Goal: Task Accomplishment & Management: Complete application form

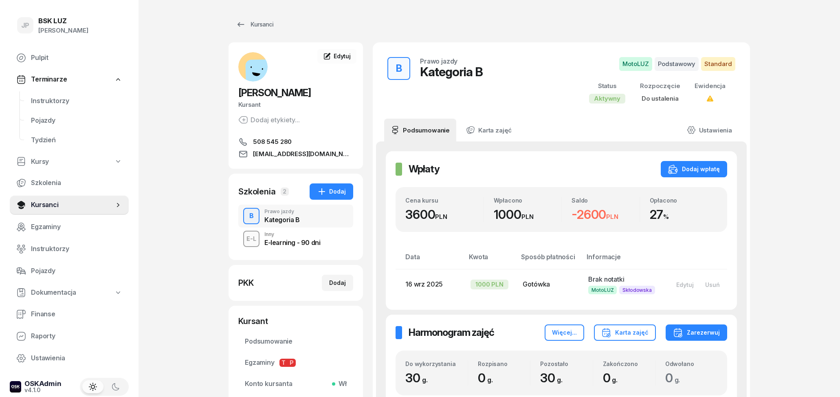
click at [261, 27] on div "Kursanci" at bounding box center [254, 25] width 37 height 10
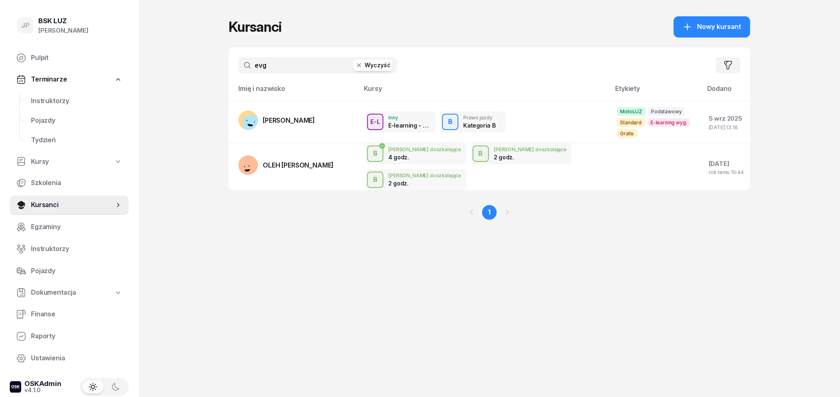
click at [381, 65] on button "Wyczyść" at bounding box center [372, 64] width 39 height 11
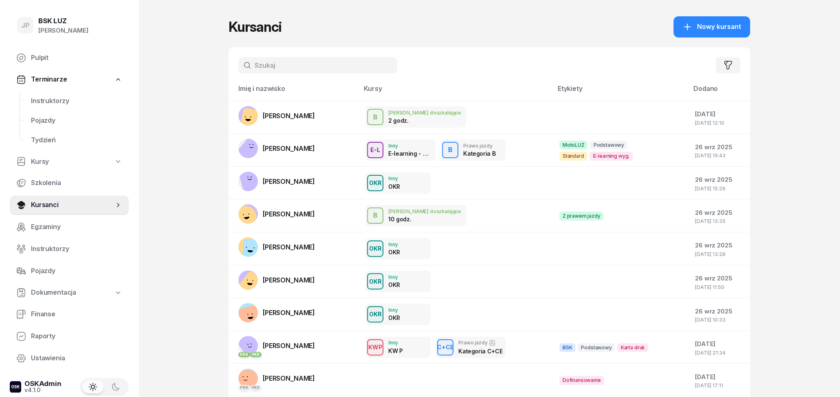
click at [293, 64] on input "text" at bounding box center [317, 65] width 159 height 16
click at [366, 67] on input "text" at bounding box center [317, 65] width 159 height 16
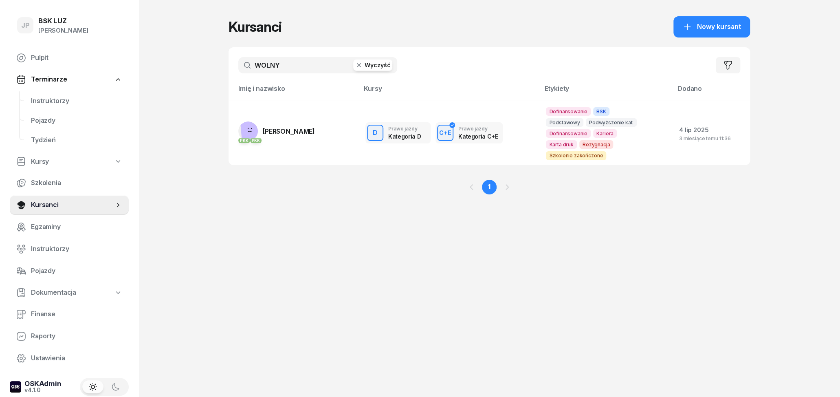
type input "WOLNY"
click at [379, 66] on button "Wyczyść" at bounding box center [372, 64] width 39 height 11
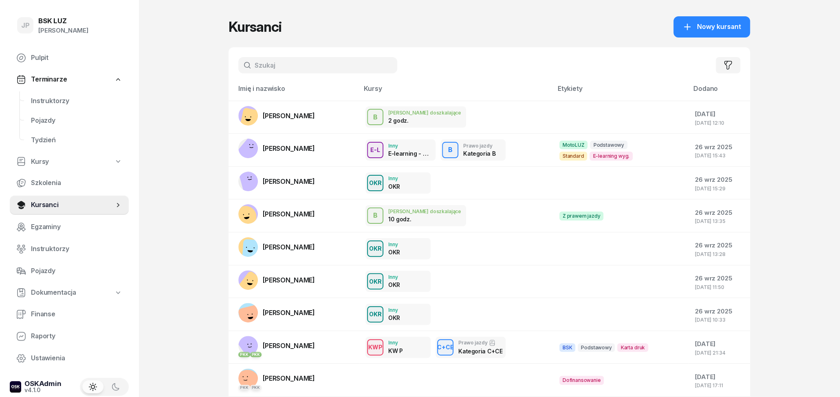
click at [303, 66] on input "text" at bounding box center [317, 65] width 159 height 16
click at [311, 62] on input "text" at bounding box center [317, 65] width 159 height 16
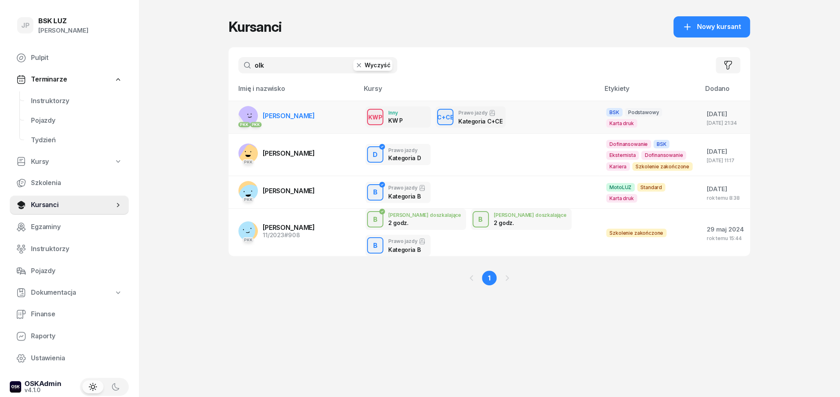
type input "olk"
click at [300, 124] on td "PKK PKK [PERSON_NAME]" at bounding box center [294, 117] width 130 height 33
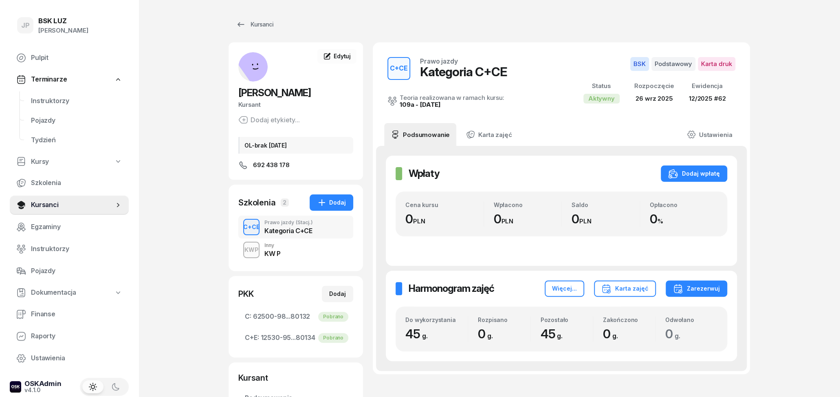
click at [312, 254] on div "KWP Inny KW P" at bounding box center [295, 249] width 115 height 23
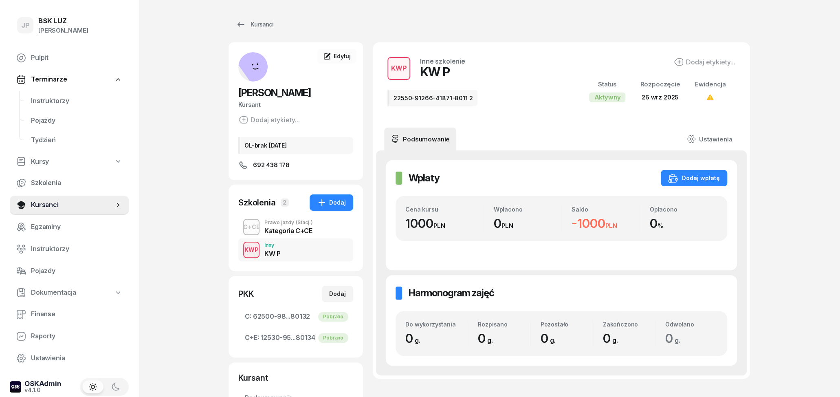
click at [295, 231] on div "Kategoria C+CE" at bounding box center [288, 230] width 48 height 7
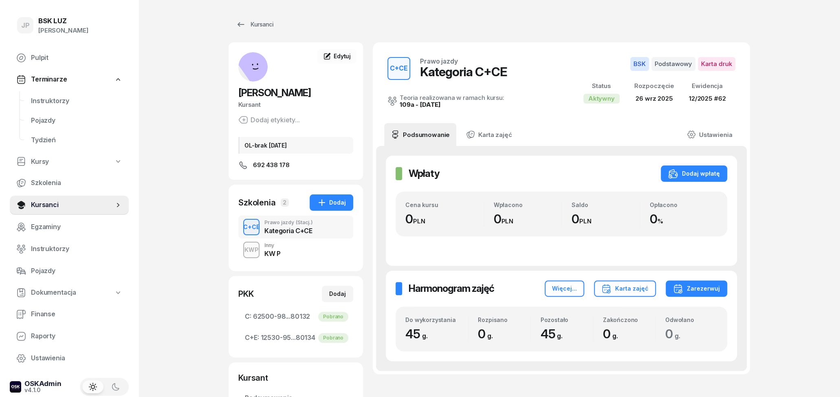
click at [295, 250] on div "KWP Inny KW P" at bounding box center [295, 249] width 115 height 23
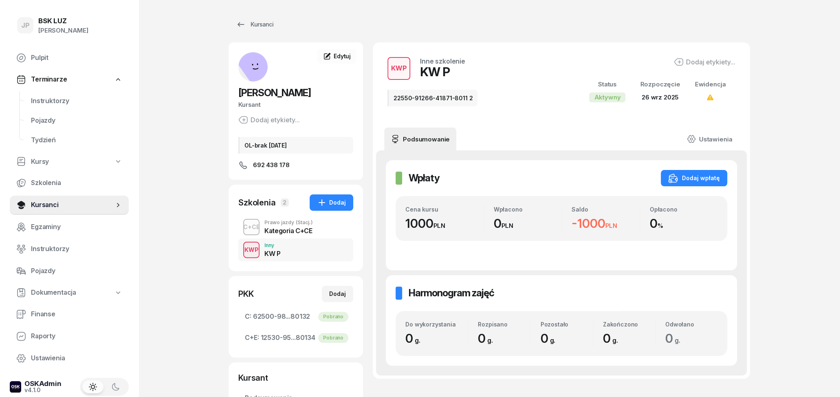
click at [295, 233] on div "Kategoria C+CE" at bounding box center [288, 230] width 48 height 7
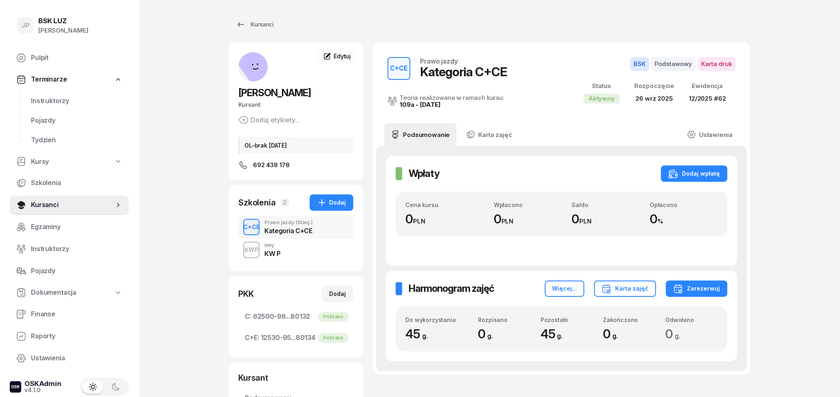
click at [286, 252] on div "KWP Inny KW P" at bounding box center [295, 249] width 115 height 23
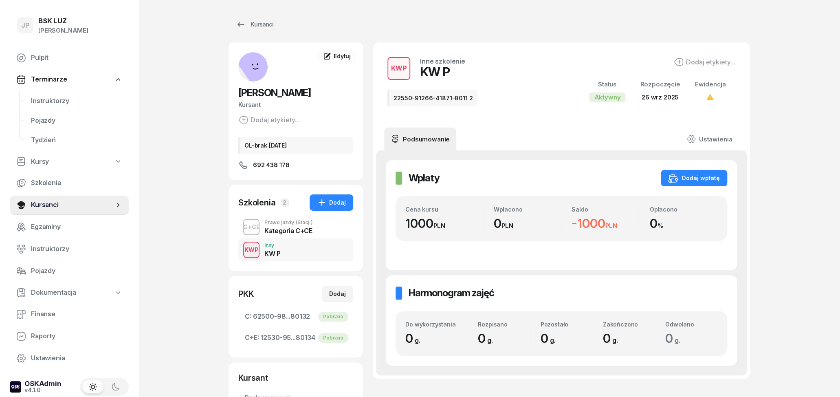
click at [286, 229] on div "Kategoria C+CE" at bounding box center [288, 230] width 48 height 7
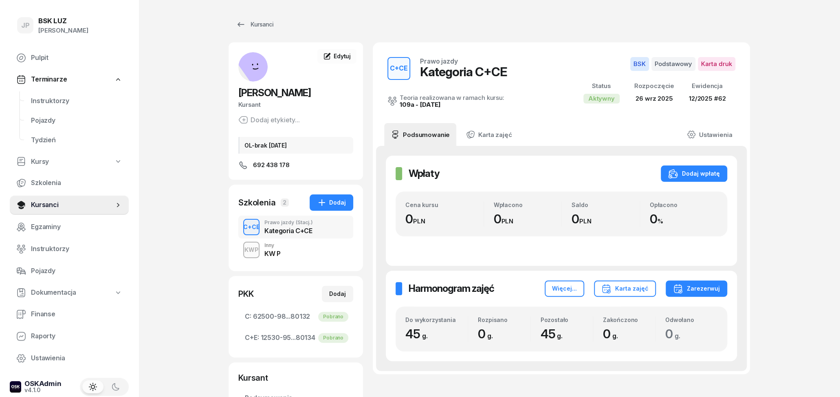
click at [271, 251] on div "KW P" at bounding box center [272, 253] width 16 height 7
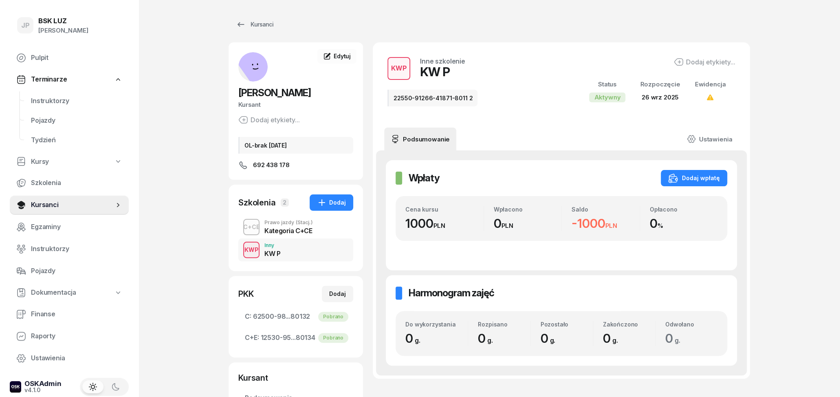
click at [275, 230] on div "Kategoria C+CE" at bounding box center [288, 230] width 48 height 7
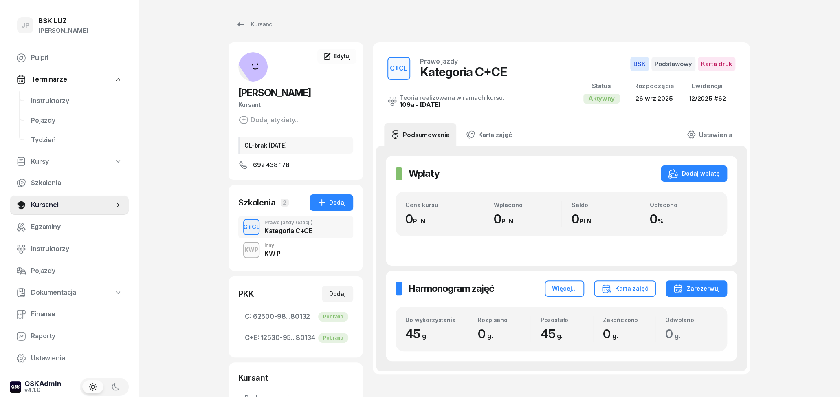
click at [293, 227] on div "Kategoria C+CE" at bounding box center [288, 230] width 48 height 7
click at [291, 254] on div "KWP Inny KW P" at bounding box center [295, 249] width 115 height 23
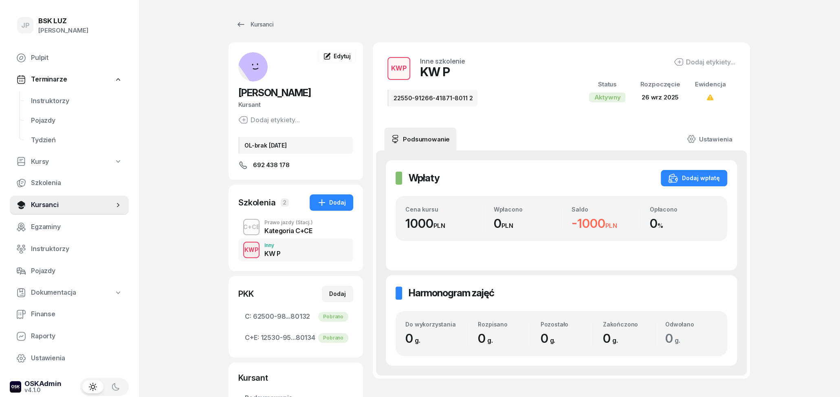
click at [284, 234] on div "Kategoria C+CE" at bounding box center [288, 230] width 48 height 7
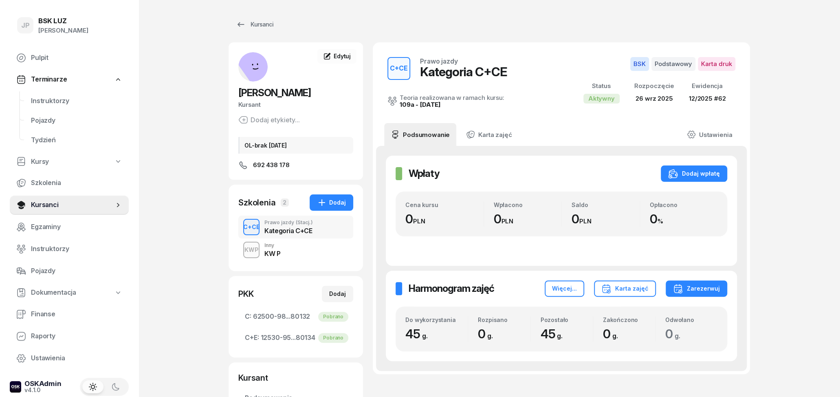
click at [302, 251] on div "KWP Inny KW P" at bounding box center [295, 249] width 115 height 23
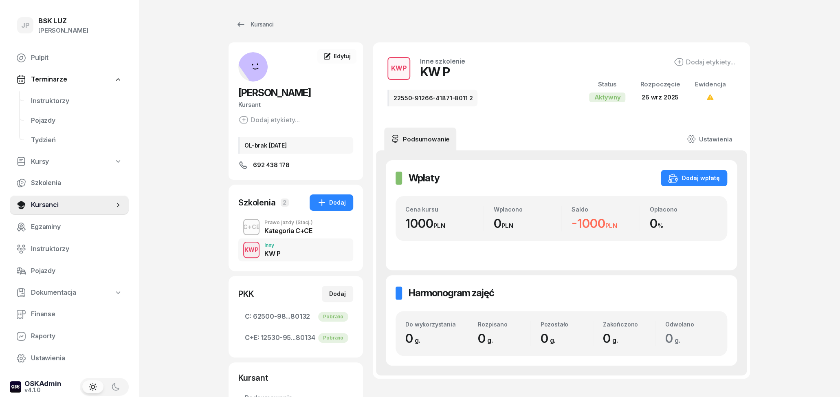
click at [295, 229] on div "Kategoria C+CE" at bounding box center [288, 230] width 48 height 7
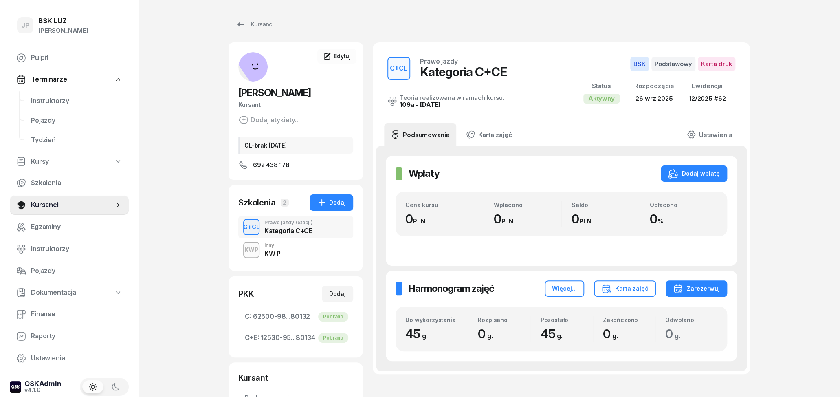
click at [305, 252] on div "KWP Inny KW P" at bounding box center [295, 249] width 115 height 23
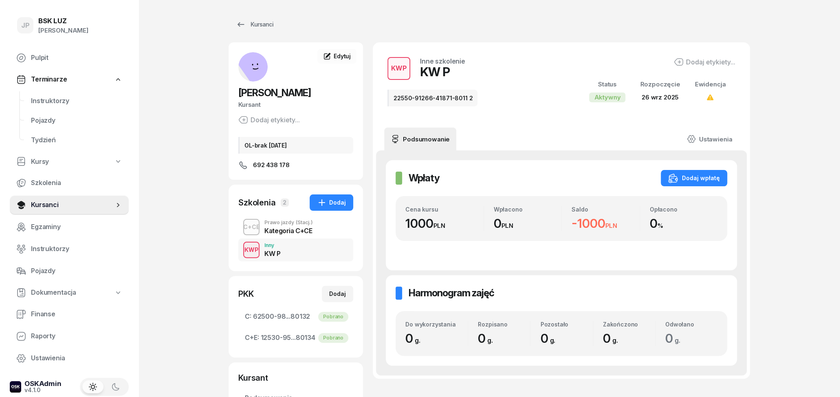
click at [270, 228] on div "Kategoria C+CE" at bounding box center [288, 230] width 48 height 7
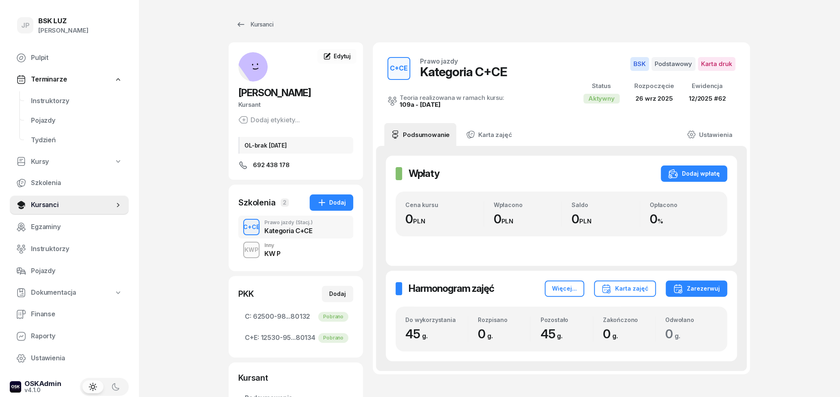
click at [274, 251] on div "KW P" at bounding box center [272, 253] width 16 height 7
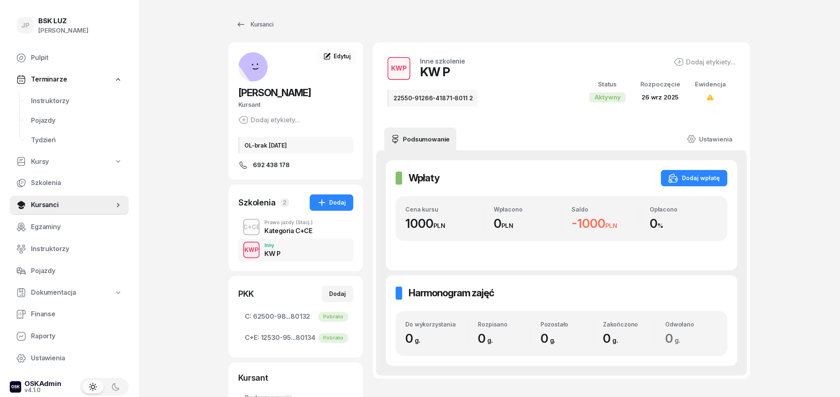
click at [313, 226] on div "C+CE Prawo jazdy (Stacj.) Kategoria C+CE" at bounding box center [295, 227] width 115 height 23
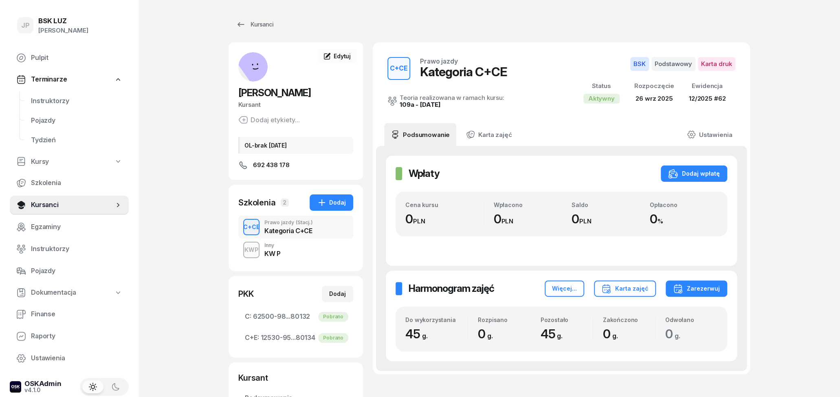
click at [306, 257] on div "KWP Inny KW P" at bounding box center [295, 249] width 115 height 23
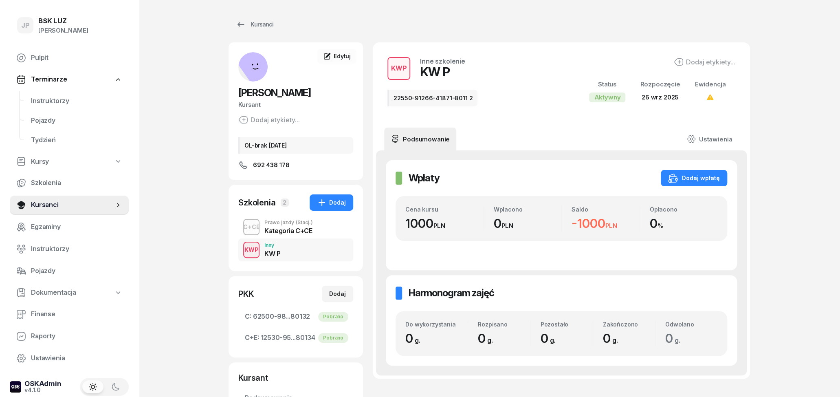
click at [299, 232] on div "Kategoria C+CE" at bounding box center [288, 230] width 48 height 7
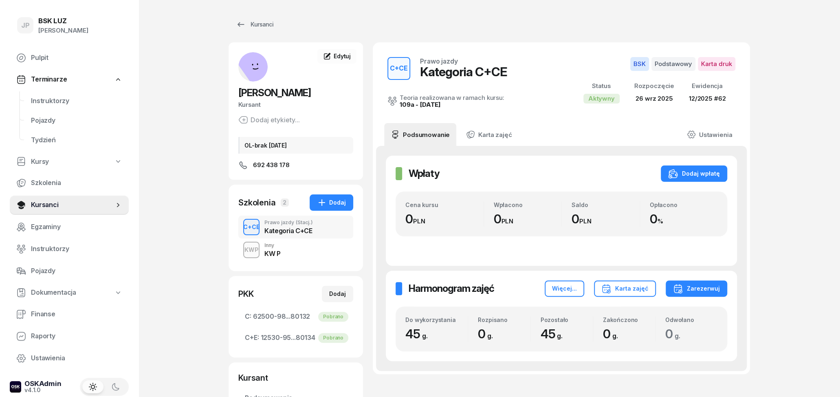
click at [283, 231] on div "Kategoria C+CE" at bounding box center [288, 230] width 48 height 7
click at [291, 253] on div "KWP Inny KW P" at bounding box center [295, 249] width 115 height 23
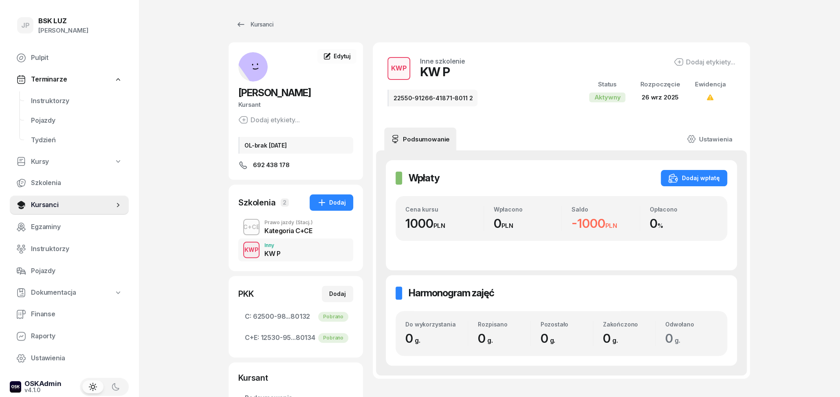
click at [288, 227] on div "Kategoria C+CE" at bounding box center [288, 230] width 48 height 7
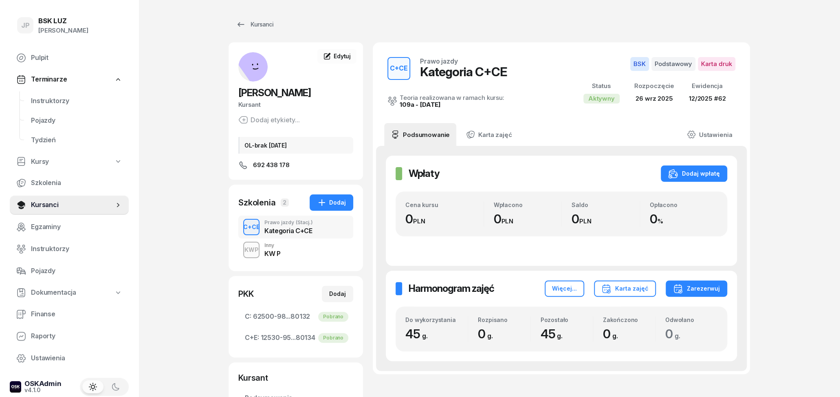
click at [302, 251] on div "KWP Inny KW P" at bounding box center [295, 249] width 115 height 23
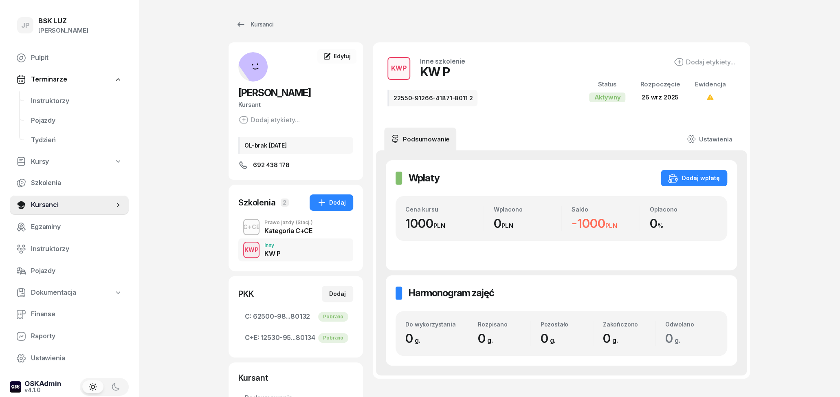
click at [277, 233] on div "Kategoria C+CE" at bounding box center [288, 230] width 48 height 7
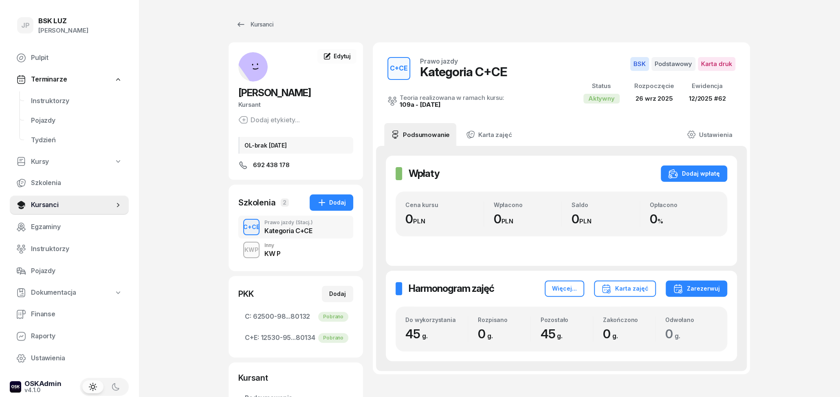
click at [425, 221] on small "PLN" at bounding box center [419, 221] width 12 height 8
click at [297, 253] on div "KWP Inny KW P" at bounding box center [295, 249] width 115 height 23
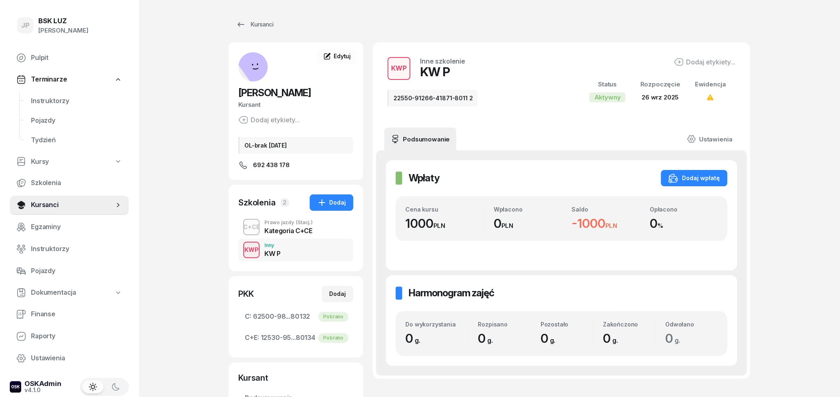
click at [285, 230] on div "Kategoria C+CE" at bounding box center [288, 230] width 48 height 7
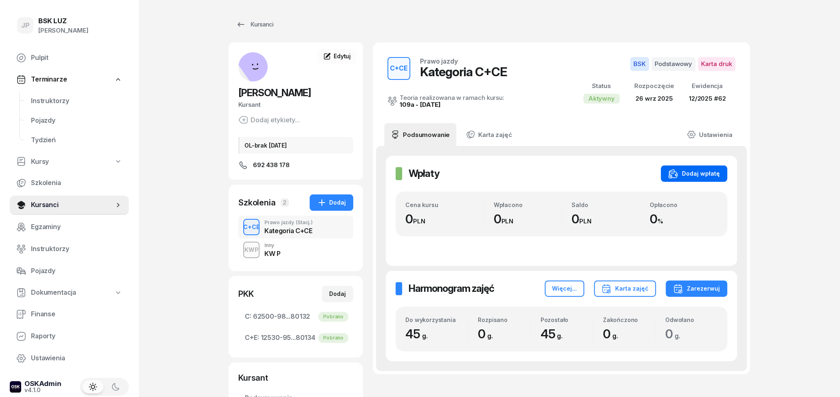
click at [700, 179] on button "Dodaj wpłatę" at bounding box center [694, 173] width 66 height 16
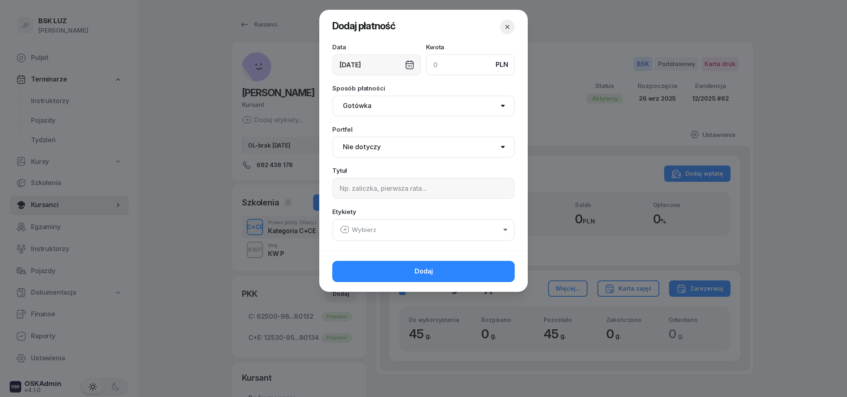
click at [449, 59] on input at bounding box center [470, 64] width 89 height 21
type input "12900"
select select "67eba15d0a04ba7908a5e5c0"
click option "BSK Skłodowska" at bounding box center [0, 0] width 0 height 0
click at [401, 227] on button "Wybierz" at bounding box center [423, 230] width 183 height 22
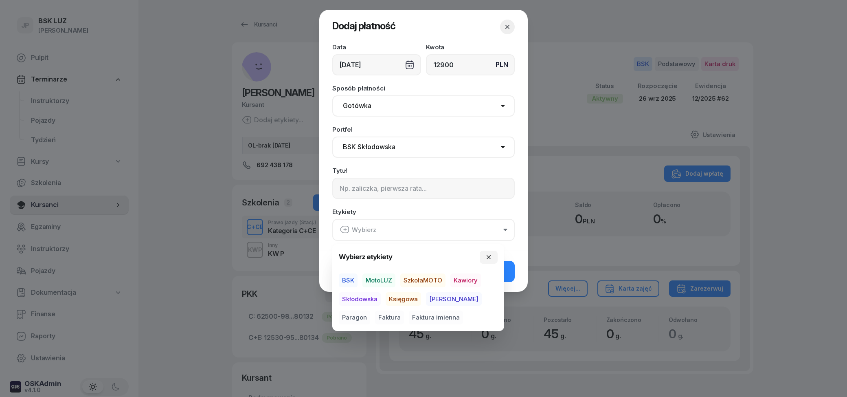
click at [351, 280] on span "BSK" at bounding box center [348, 280] width 19 height 14
click at [374, 297] on span "Skłodowska" at bounding box center [360, 299] width 42 height 14
click at [376, 207] on div "Data [DATE] Kwota PLN 12900 Sposób płatności Gotówka Karta Przelew Płatności on…" at bounding box center [423, 147] width 209 height 206
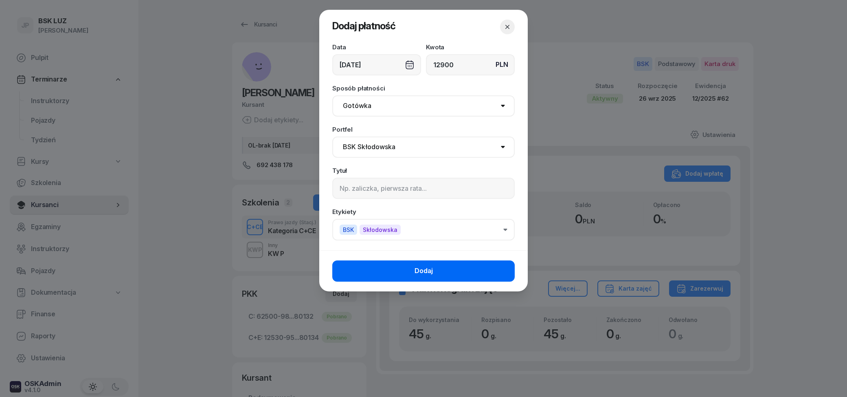
click at [439, 269] on button "Dodaj" at bounding box center [423, 270] width 183 height 21
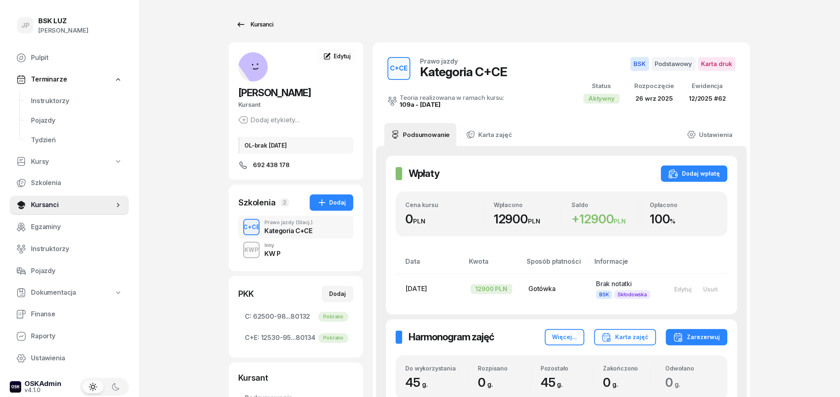
click at [249, 29] on div "Kursanci" at bounding box center [254, 25] width 37 height 10
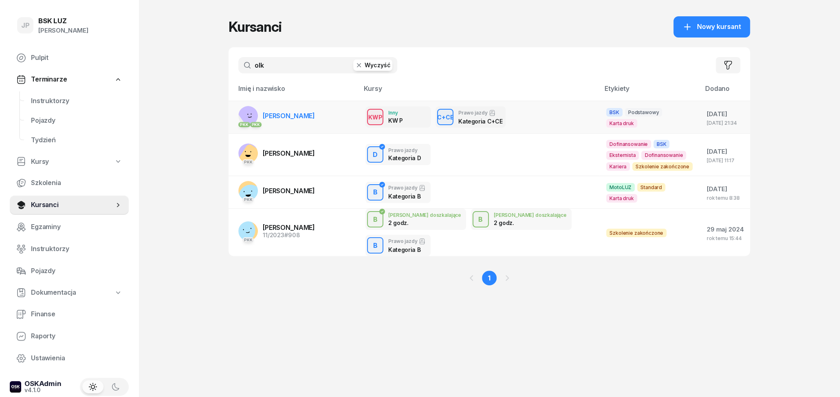
click at [300, 117] on td "PKK PKK [PERSON_NAME]" at bounding box center [294, 117] width 130 height 33
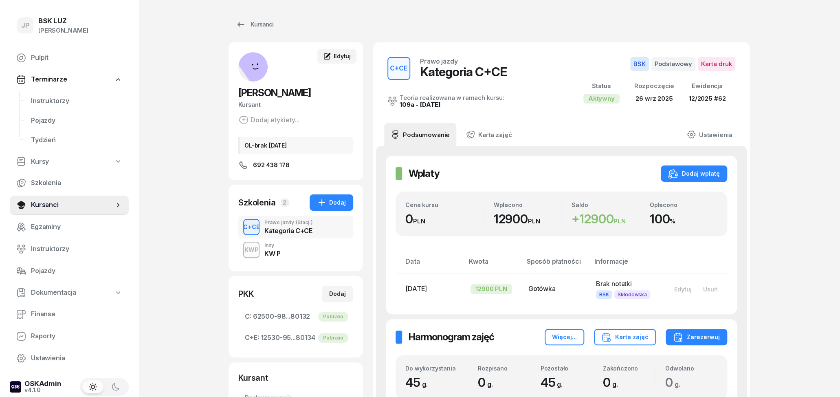
click at [343, 59] on span "Edytuj" at bounding box center [342, 56] width 17 height 7
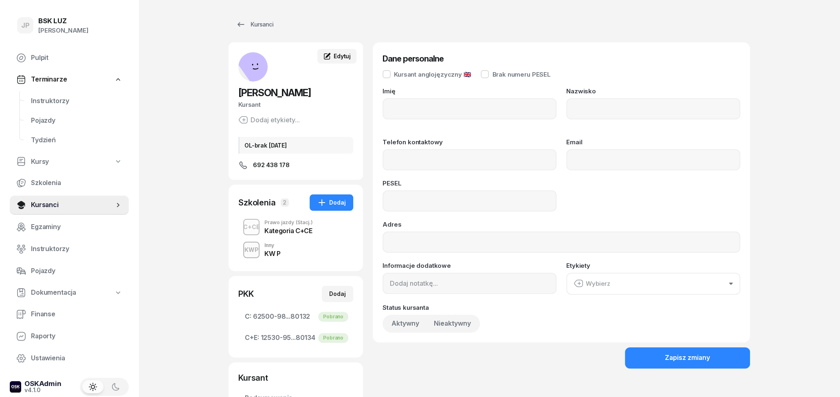
type input "[PERSON_NAME]"
type input "OLK"
type input "692438178"
type input "81070807030"
type input "OL-brak [DATE]"
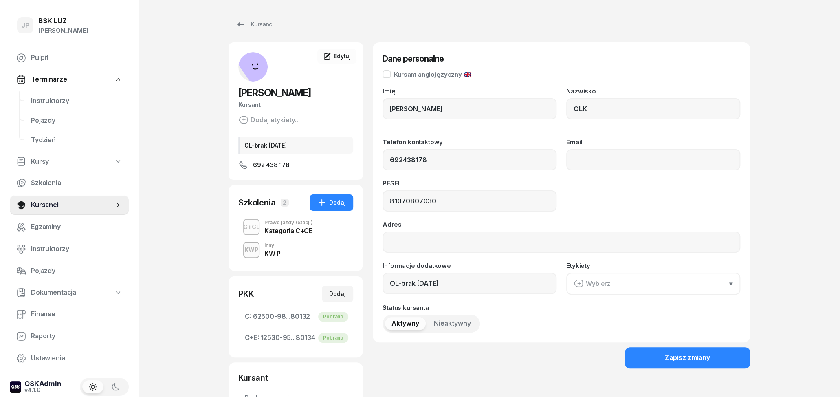
click at [282, 68] on div "[PERSON_NAME] Kursant Dodaj etykiety... OL-brak [DATE] 692 438 178" at bounding box center [296, 111] width 134 height 118
click at [244, 28] on icon at bounding box center [241, 25] width 10 height 10
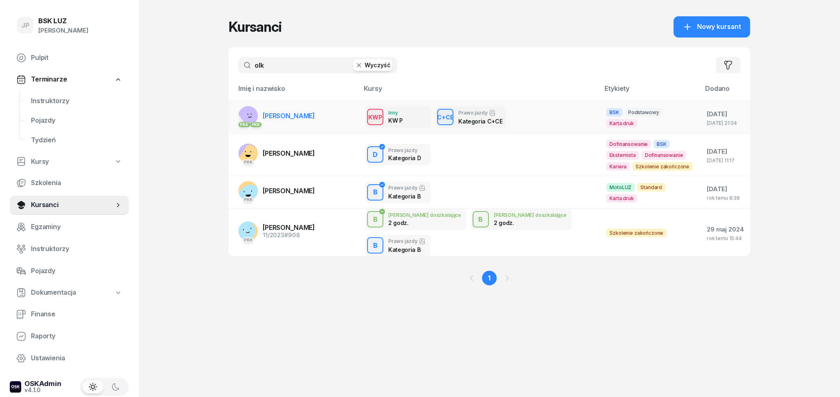
click at [284, 117] on span "[PERSON_NAME]" at bounding box center [289, 116] width 52 height 8
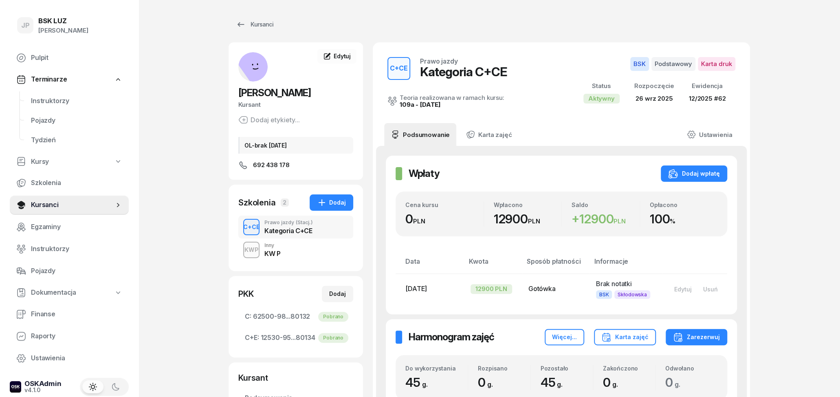
click at [337, 248] on div "KWP Inny KW P" at bounding box center [295, 249] width 115 height 23
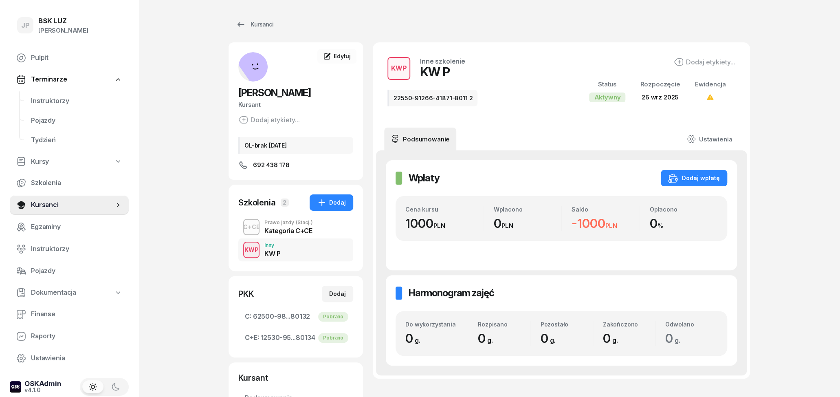
click at [328, 222] on div "C+CE Prawo jazdy (Stacj.) Kategoria C+CE" at bounding box center [295, 227] width 115 height 23
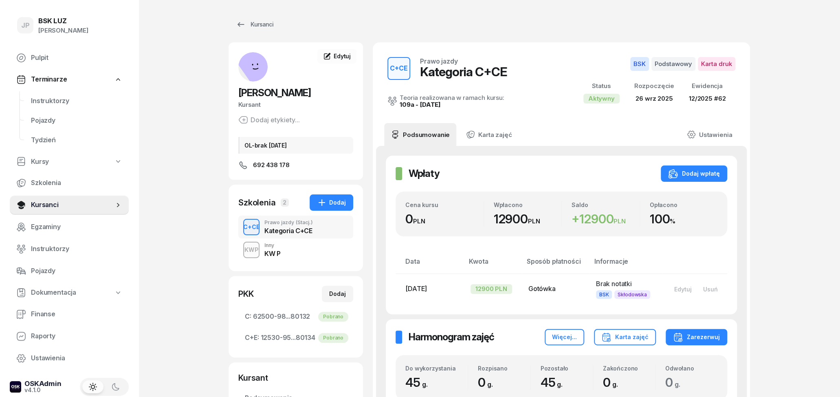
click at [313, 254] on div "KWP Inny KW P" at bounding box center [295, 249] width 115 height 23
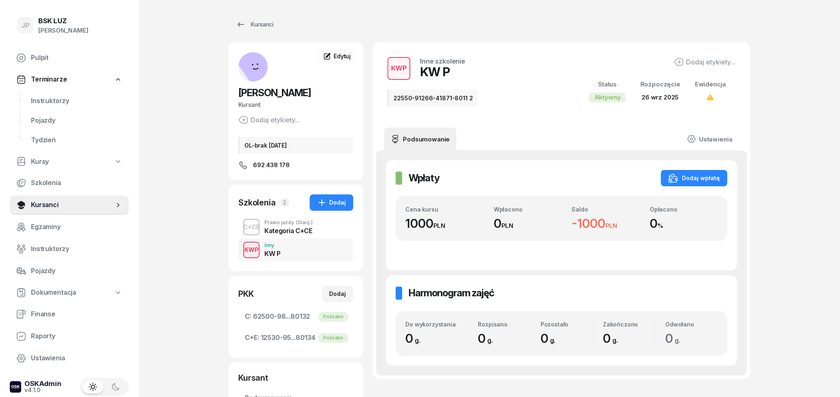
click at [303, 227] on div "Kategoria C+CE" at bounding box center [288, 229] width 48 height 9
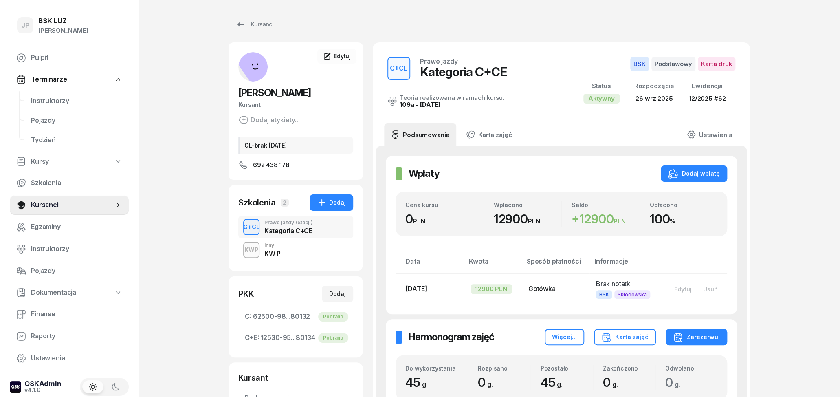
click at [305, 254] on div "KWP Inny KW P" at bounding box center [295, 249] width 115 height 23
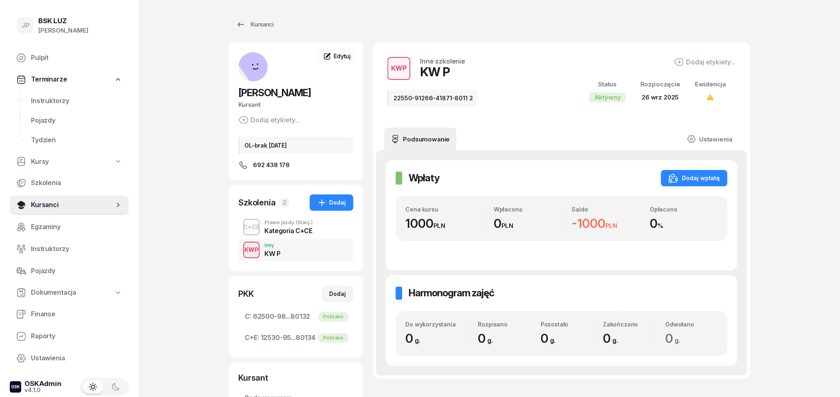
click at [277, 223] on div "Prawo jazdy (Stacj.)" at bounding box center [288, 222] width 48 height 5
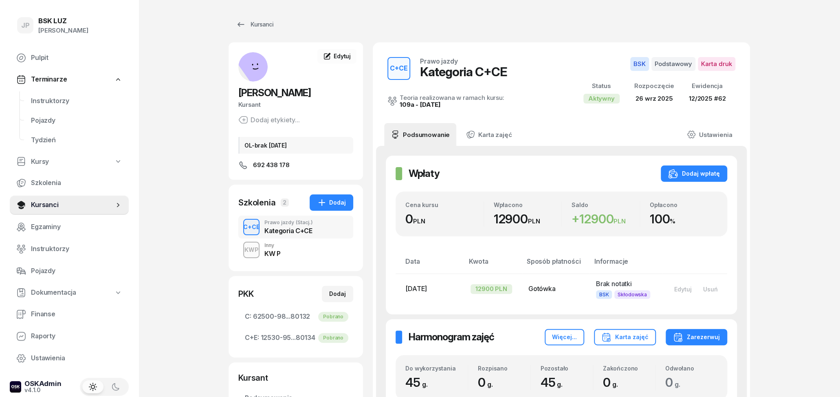
click at [285, 254] on div "KWP Inny KW P" at bounding box center [295, 249] width 115 height 23
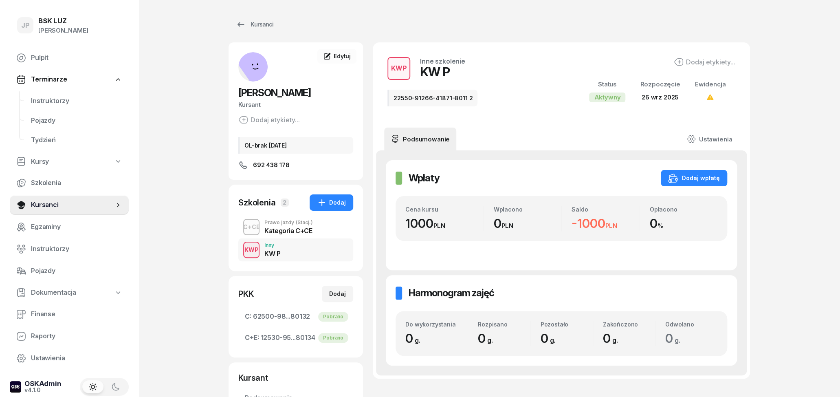
click at [285, 234] on div "Kategoria C+CE" at bounding box center [288, 230] width 48 height 7
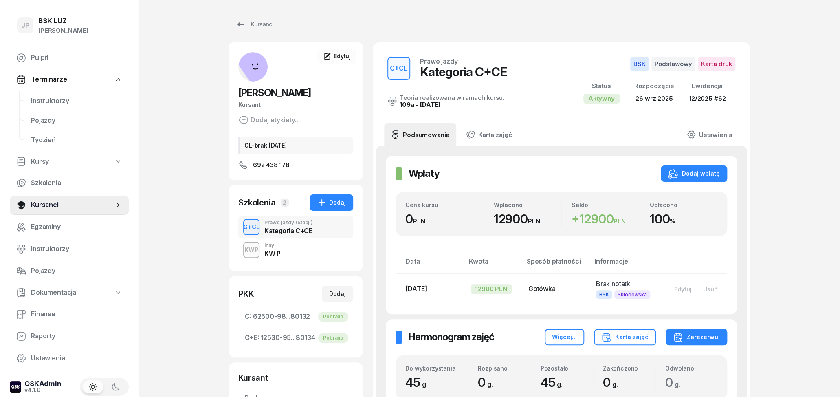
click at [267, 251] on div "KW P" at bounding box center [272, 253] width 16 height 7
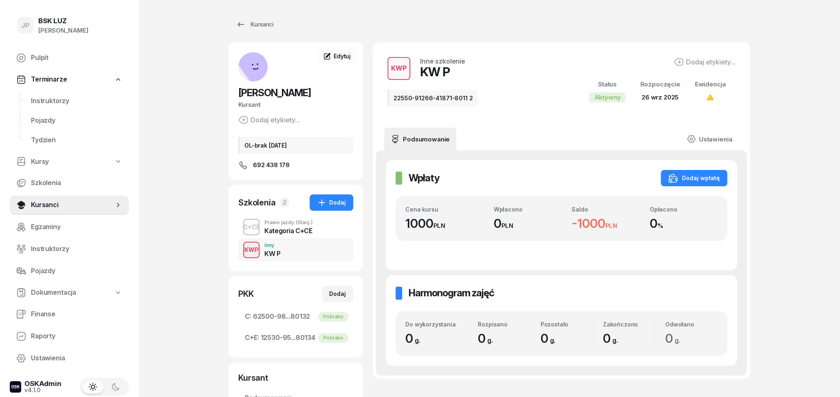
click at [286, 229] on div "Kategoria C+CE" at bounding box center [288, 230] width 48 height 7
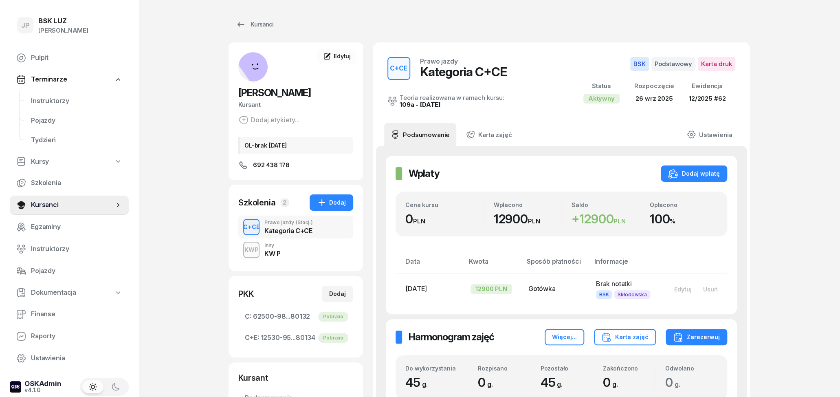
click at [313, 250] on div "KWP Inny KW P" at bounding box center [295, 249] width 115 height 23
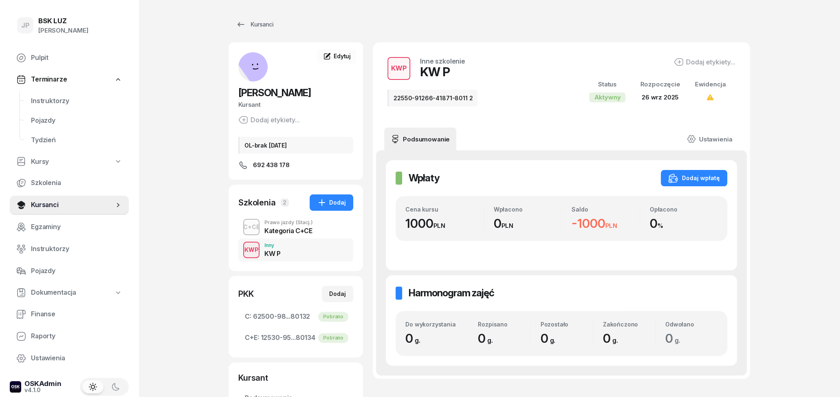
click at [290, 231] on div "Kategoria C+CE" at bounding box center [288, 230] width 48 height 7
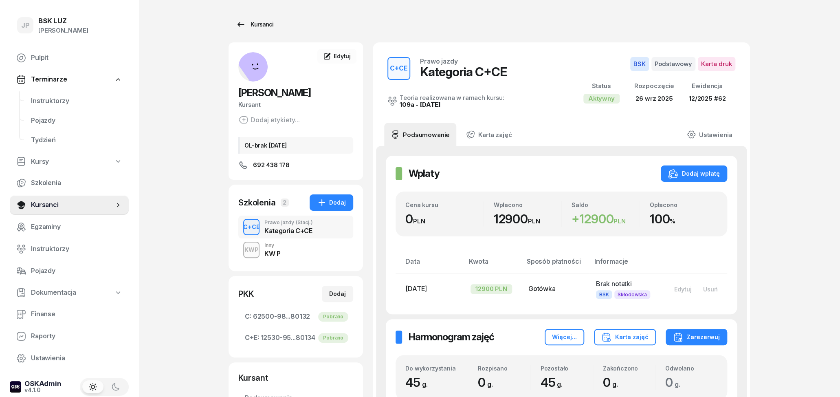
click at [240, 21] on icon at bounding box center [241, 25] width 10 height 10
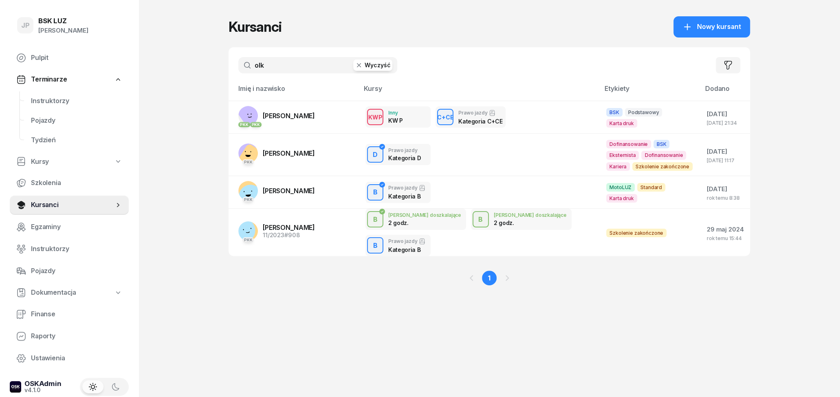
click at [362, 67] on icon "button" at bounding box center [359, 65] width 8 height 8
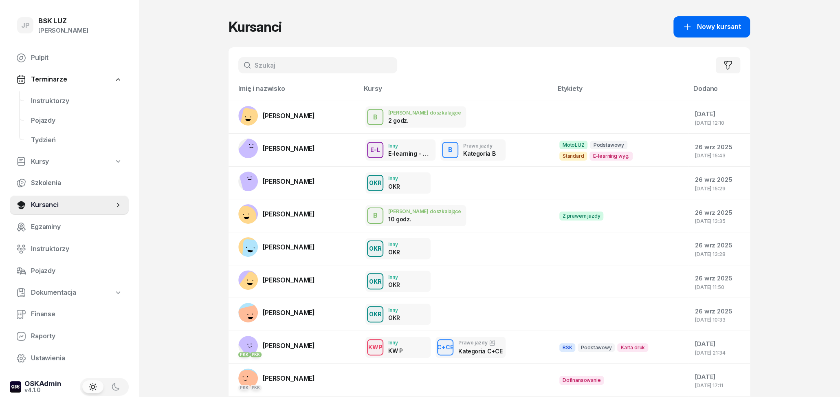
click at [729, 27] on span "Nowy kursant" at bounding box center [719, 27] width 44 height 11
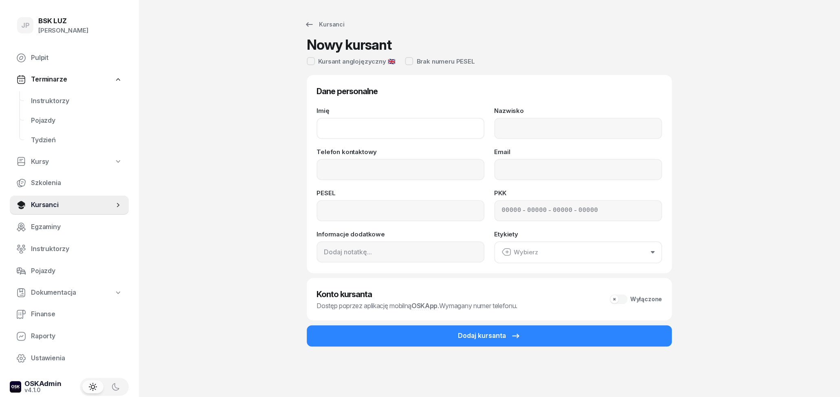
click at [380, 122] on input "Imię" at bounding box center [401, 128] width 168 height 21
type input "k"
type input "[PERSON_NAME]"
click at [530, 119] on input "Nazwisko" at bounding box center [578, 128] width 168 height 21
type input "KOPEĆ"
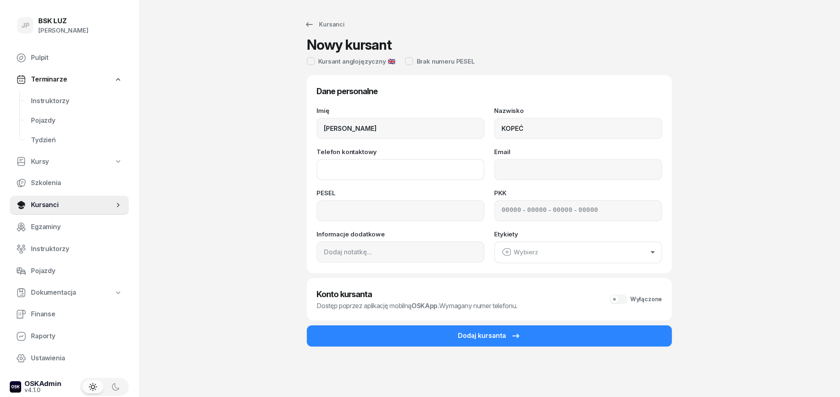
click at [409, 169] on input "Telefon kontaktowy" at bounding box center [401, 169] width 168 height 21
type input "579 596 403"
click at [550, 177] on input "Email" at bounding box center [578, 169] width 168 height 21
type input "[EMAIL_ADDRESS][DOMAIN_NAME]"
click at [434, 205] on input at bounding box center [401, 210] width 168 height 21
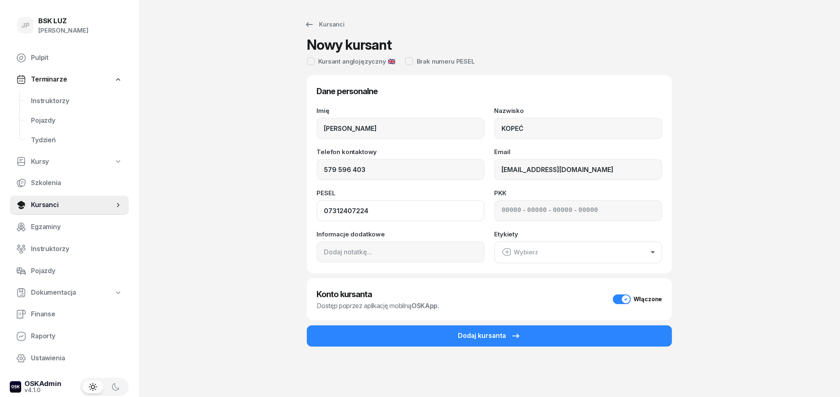
type input "07312407224"
click at [727, 257] on div "Kursanci Nowy kursant Kursant anglojęzyczny 🇬🇧 Brak numeru PESEL Dane personaln…" at bounding box center [490, 198] width 522 height 397
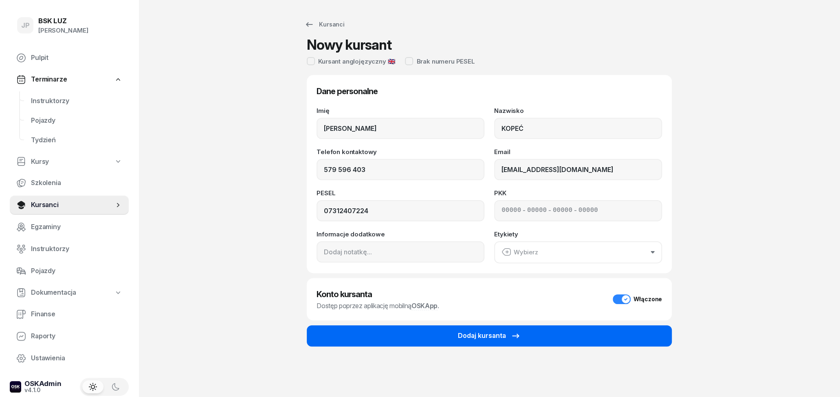
click at [543, 339] on button "Dodaj kursanta" at bounding box center [489, 335] width 365 height 21
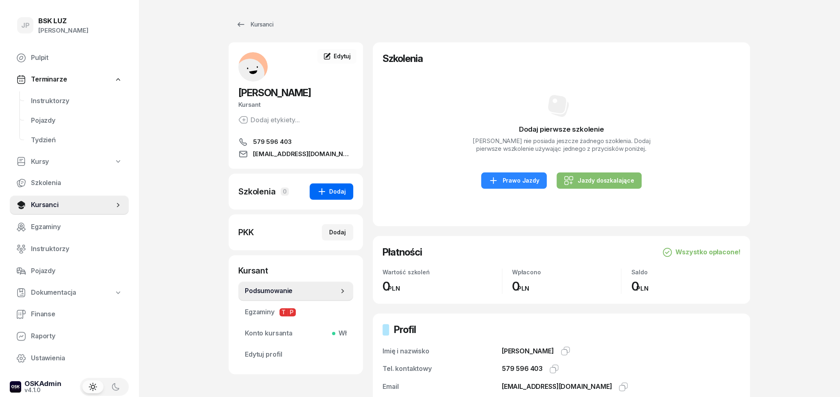
click at [325, 197] on button "Dodaj" at bounding box center [332, 191] width 44 height 16
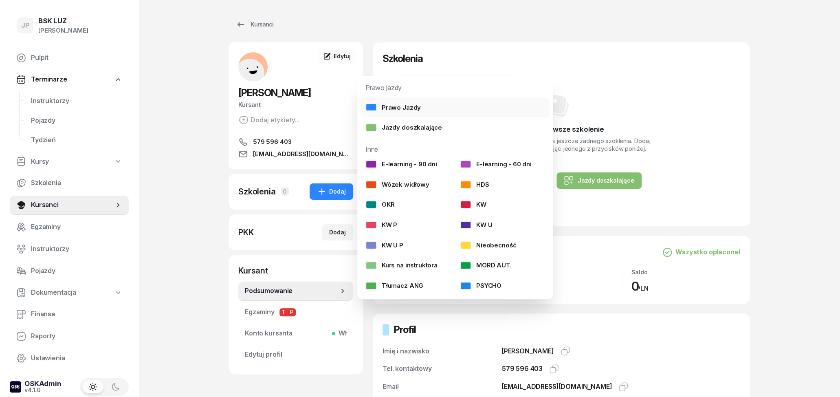
click at [418, 102] on div "Prawo Jazdy" at bounding box center [392, 107] width 55 height 11
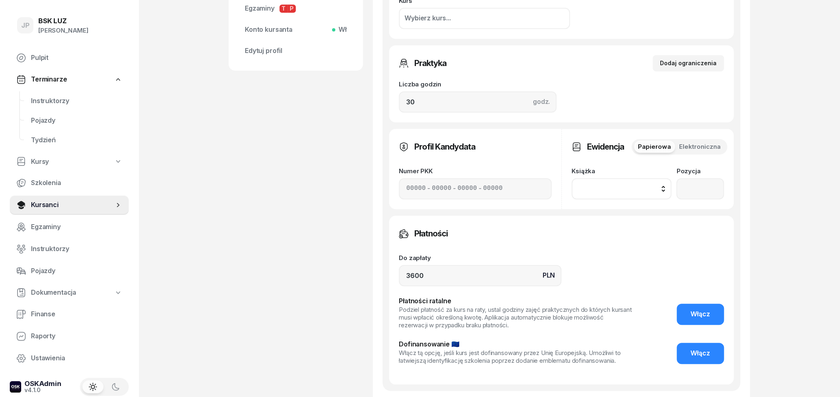
scroll to position [339, 0]
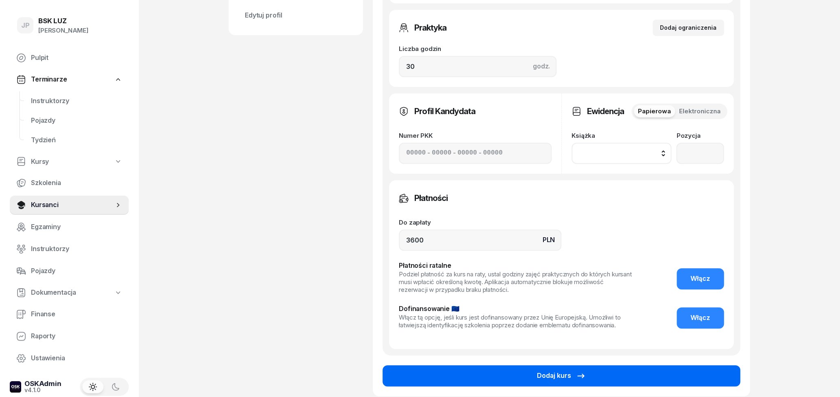
click at [541, 376] on div "Dodaj kurs" at bounding box center [561, 375] width 49 height 11
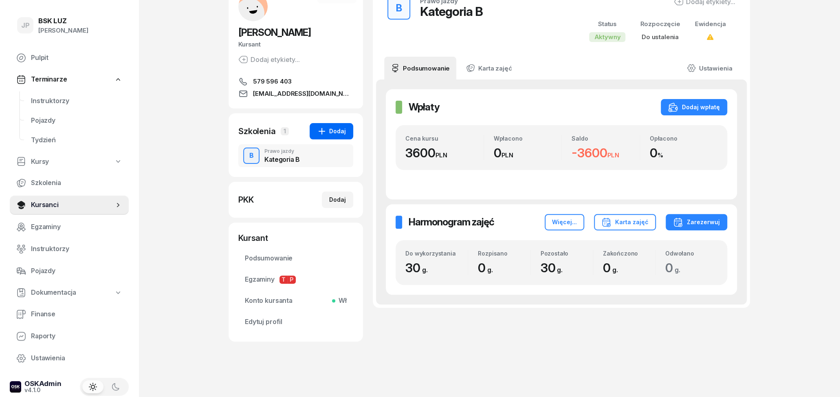
click at [346, 130] on button "Dodaj" at bounding box center [332, 131] width 44 height 16
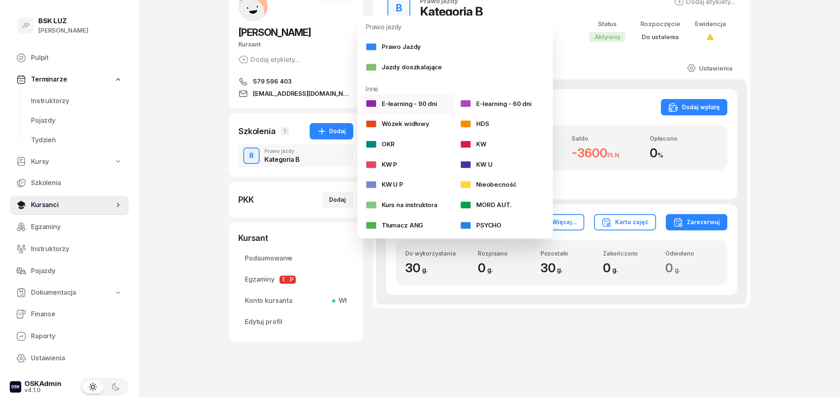
click at [417, 101] on div "E-learning - 90 dni" at bounding box center [401, 104] width 72 height 11
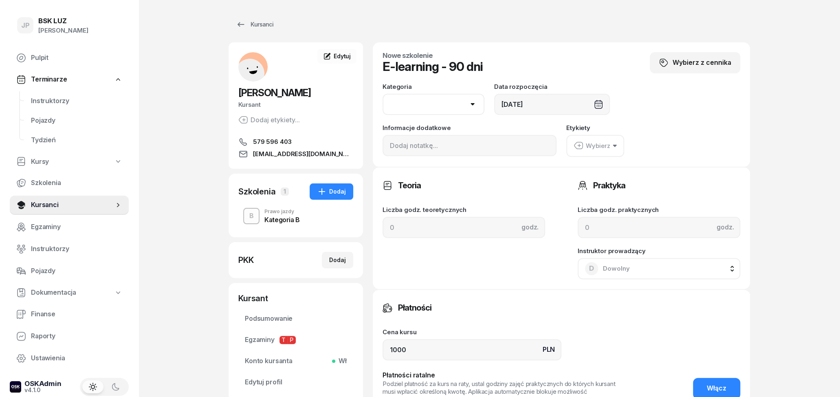
select select "B"
click option "B" at bounding box center [0, 0] width 0 height 0
click at [442, 164] on div "Nowe szkolenie E-learning - 90 dni Wybierz z cennika Kategoria AM A1 A2 A B1 B …" at bounding box center [561, 104] width 377 height 124
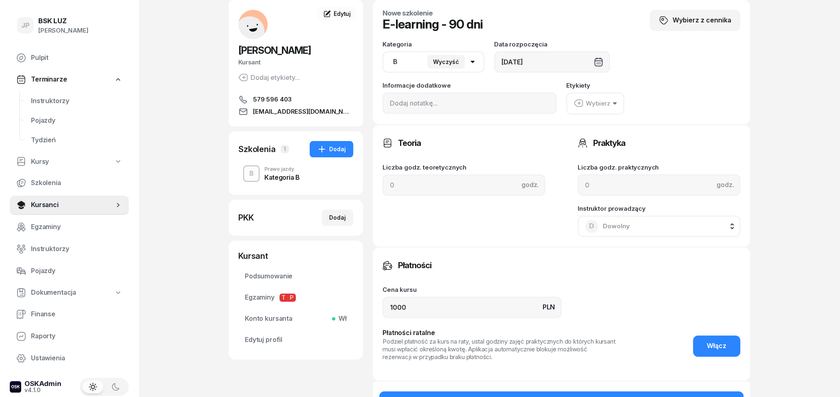
scroll to position [85, 0]
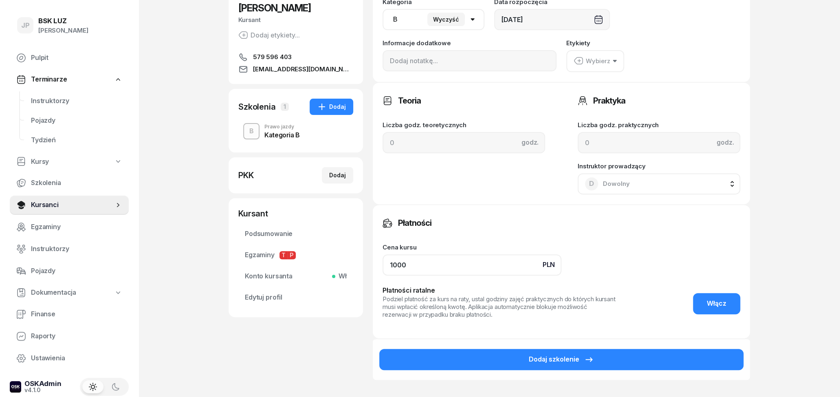
drag, startPoint x: 454, startPoint y: 268, endPoint x: 374, endPoint y: 258, distance: 80.9
click at [383, 258] on input "1000" at bounding box center [472, 264] width 179 height 21
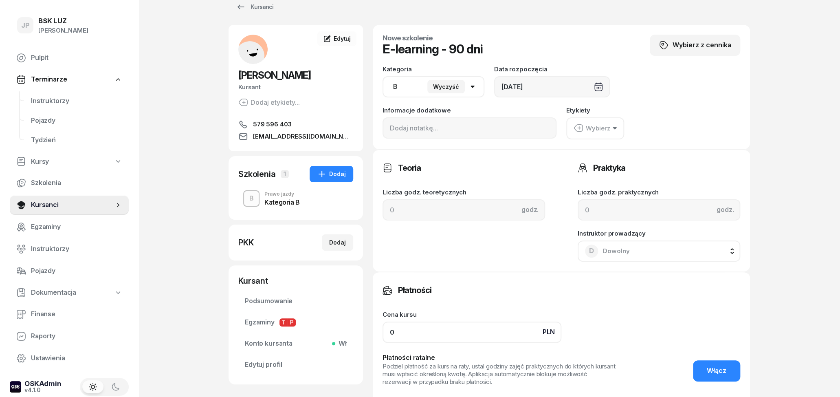
scroll to position [0, 0]
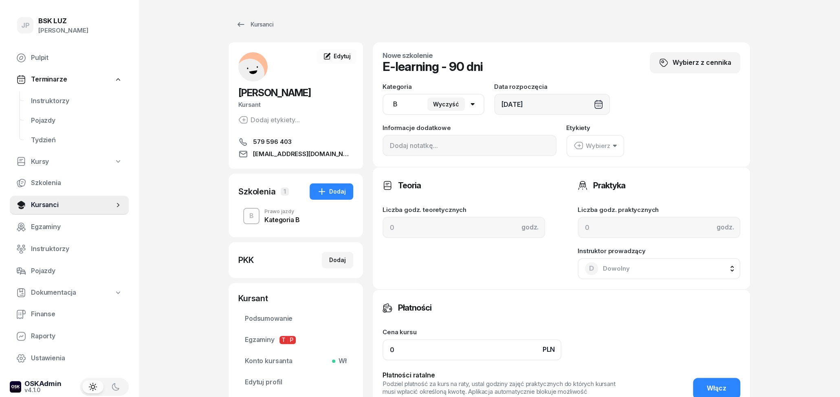
type input "0"
click at [604, 147] on div "Wybierz" at bounding box center [592, 146] width 37 height 11
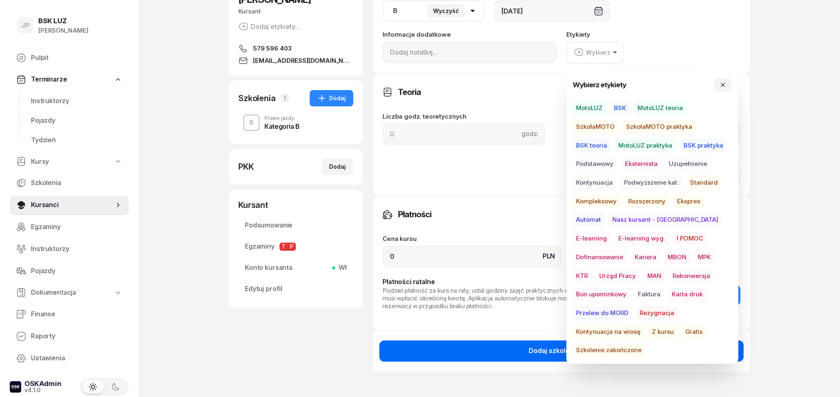
scroll to position [127, 0]
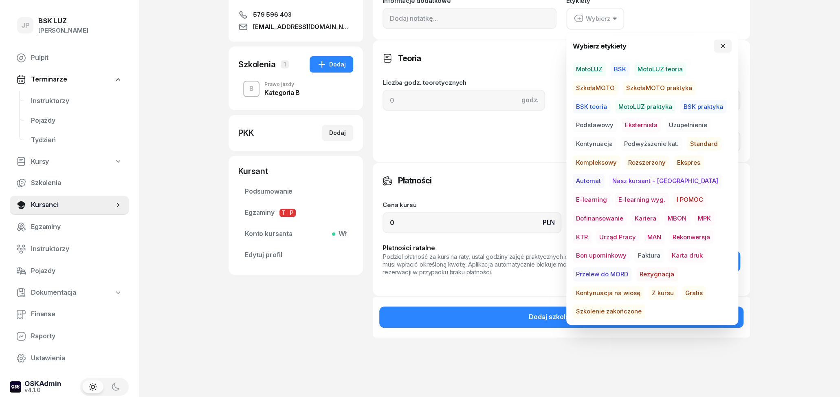
click at [682, 291] on span "Gratis" at bounding box center [694, 293] width 24 height 14
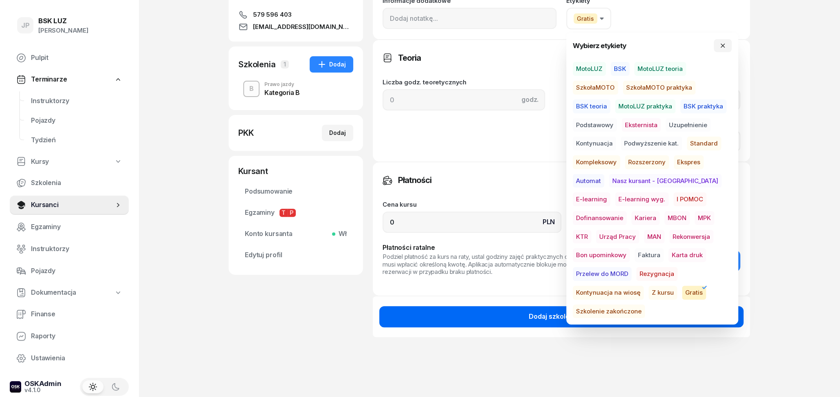
click at [533, 312] on div "Dodaj szkolenie" at bounding box center [561, 316] width 65 height 11
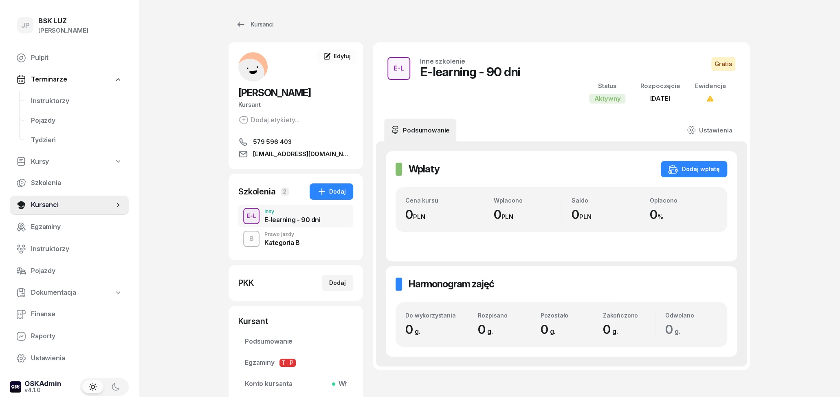
click at [283, 237] on div "Prawo jazdy" at bounding box center [281, 234] width 35 height 5
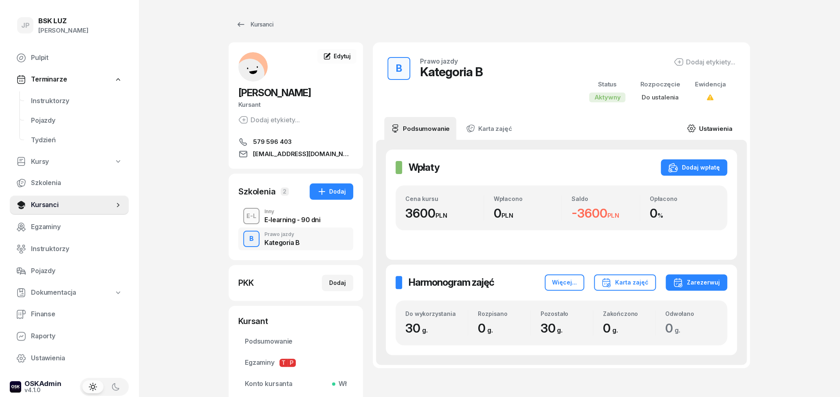
click at [728, 130] on link "Ustawienia" at bounding box center [709, 128] width 58 height 23
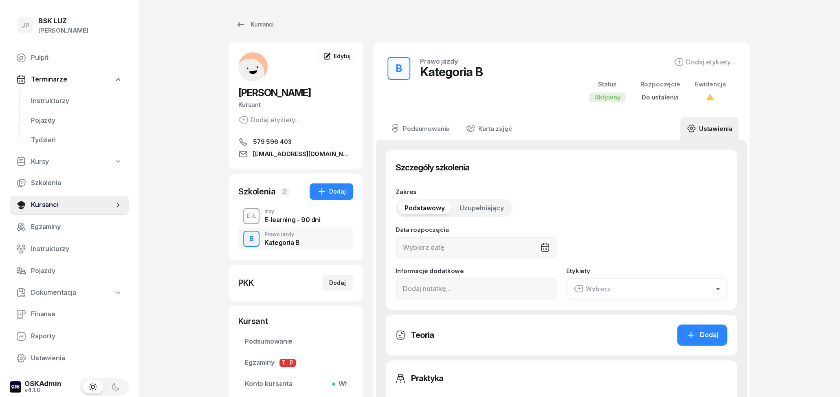
click at [607, 291] on div "Wybierz" at bounding box center [592, 289] width 37 height 11
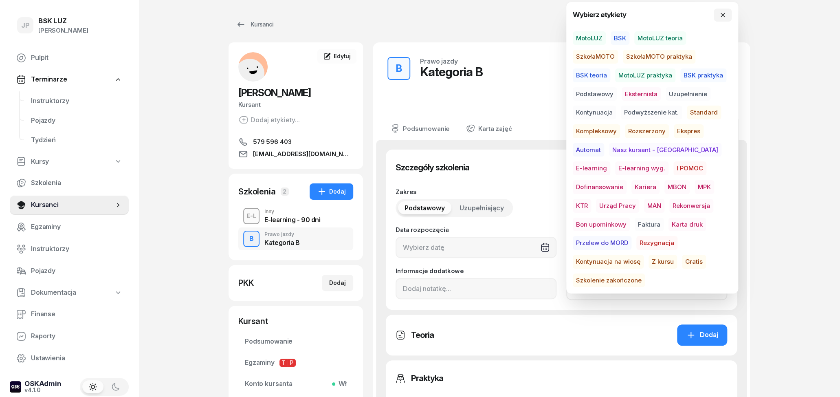
click at [599, 36] on span "MotoLUZ" at bounding box center [589, 38] width 33 height 14
click at [580, 92] on span "Podstawowy" at bounding box center [595, 94] width 44 height 14
click at [700, 112] on span "Standard" at bounding box center [704, 113] width 34 height 14
click at [619, 328] on div "Teoria Dodaj" at bounding box center [562, 334] width 332 height 21
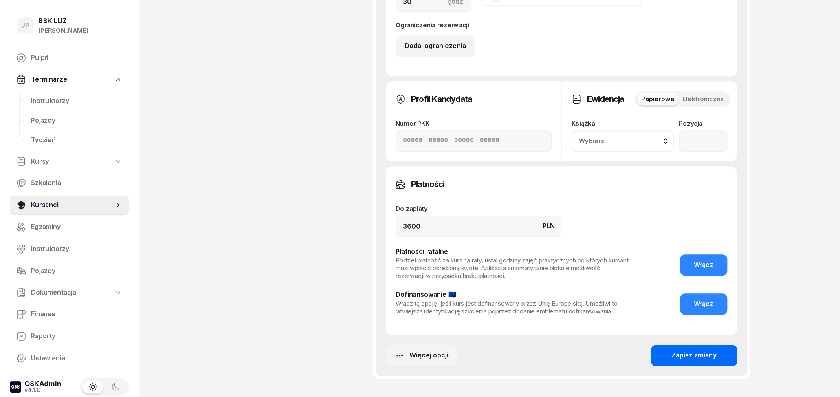
scroll to position [486, 0]
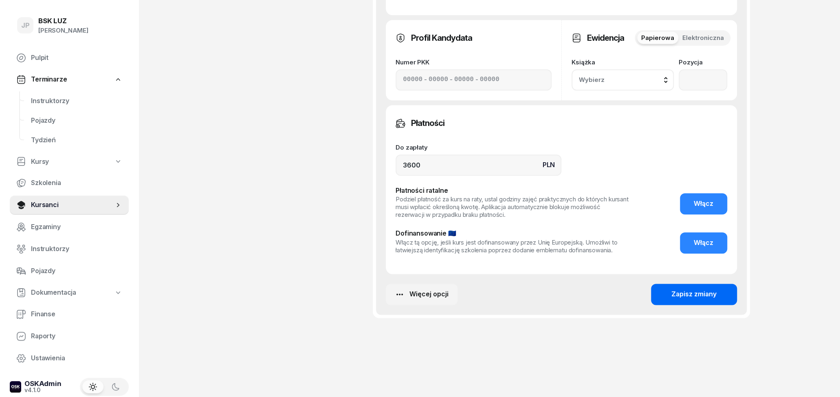
click at [667, 302] on button "Zapisz zmiany" at bounding box center [694, 294] width 86 height 21
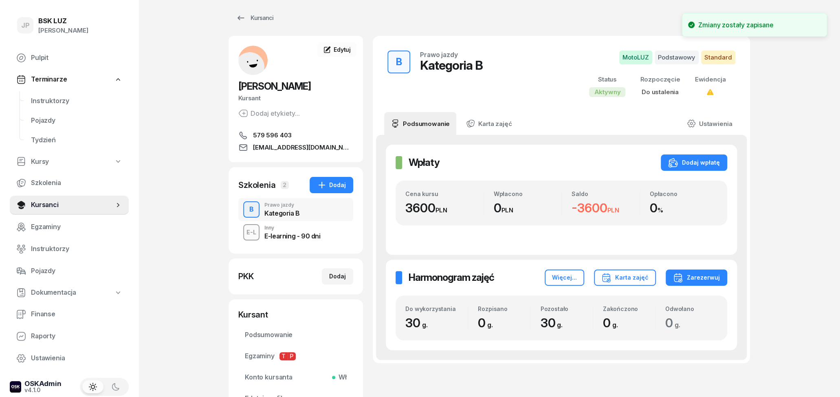
scroll to position [0, 0]
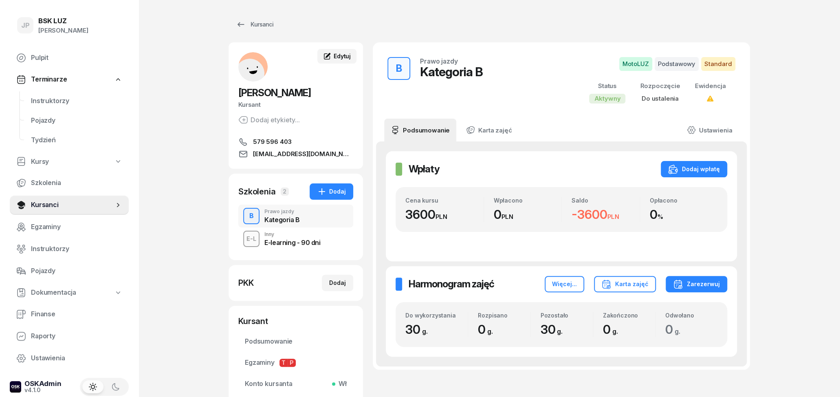
click at [343, 53] on span "Edytuj" at bounding box center [342, 56] width 17 height 7
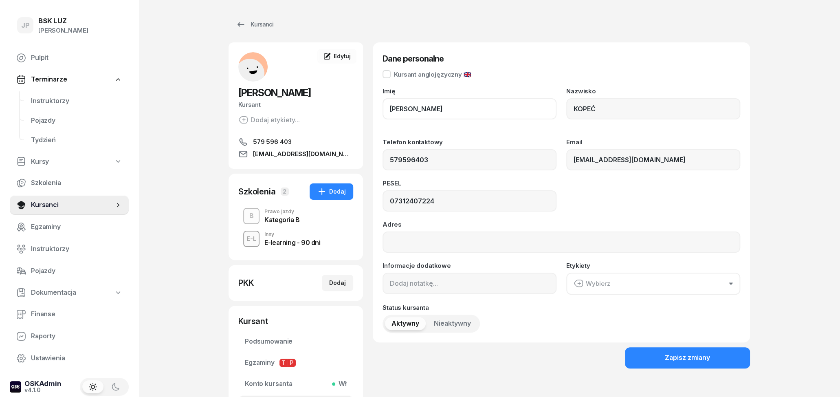
drag, startPoint x: 427, startPoint y: 110, endPoint x: 378, endPoint y: 112, distance: 48.9
click at [378, 112] on div "Dane personalne Kursant anglojęzyczny 🇬🇧 Imię KAROLINA Nazwisko KOPEĆ Telefon k…" at bounding box center [561, 192] width 377 height 300
drag, startPoint x: 427, startPoint y: 109, endPoint x: 391, endPoint y: 110, distance: 35.9
click at [383, 109] on input "[PERSON_NAME]" at bounding box center [470, 108] width 174 height 21
drag, startPoint x: 599, startPoint y: 110, endPoint x: 566, endPoint y: 112, distance: 33.0
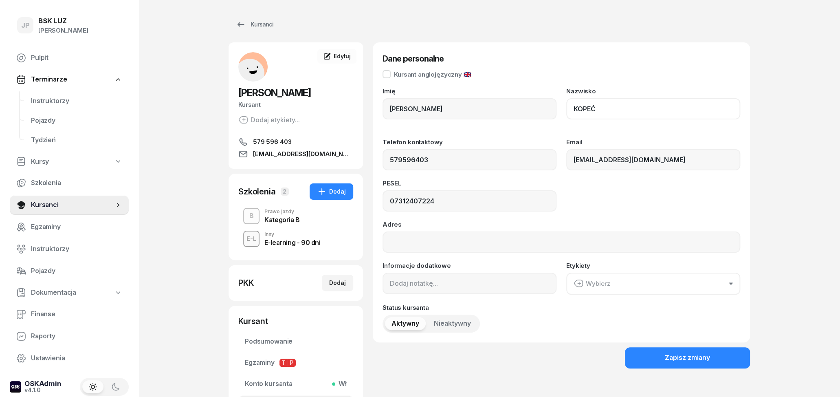
click at [566, 112] on input "KOPEĆ" at bounding box center [653, 108] width 174 height 21
drag, startPoint x: 431, startPoint y: 163, endPoint x: 381, endPoint y: 162, distance: 49.7
click at [383, 162] on input "579596403" at bounding box center [470, 159] width 174 height 21
drag, startPoint x: 650, startPoint y: 160, endPoint x: 564, endPoint y: 160, distance: 86.0
click at [566, 160] on input "[EMAIL_ADDRESS][DOMAIN_NAME]" at bounding box center [653, 159] width 174 height 21
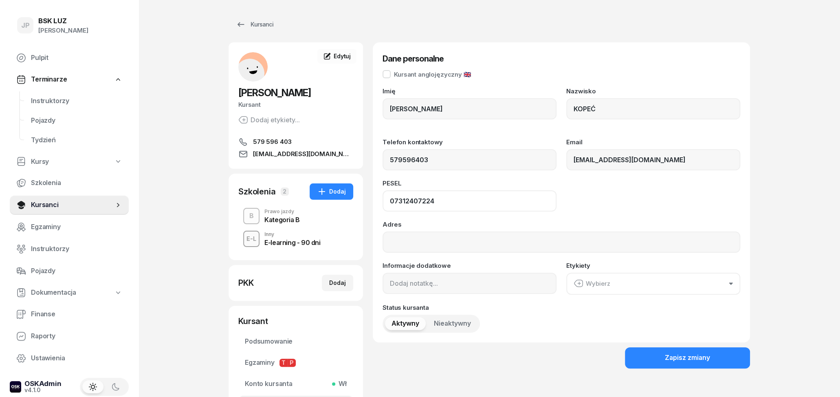
drag, startPoint x: 443, startPoint y: 205, endPoint x: 385, endPoint y: 203, distance: 58.3
click at [385, 203] on input "07312407224" at bounding box center [470, 200] width 174 height 21
click at [814, 205] on div "JP BSK [PERSON_NAME] Pulpit Terminarze Instruktorzy Pojazdy Tydzień Kursy Szkol…" at bounding box center [420, 240] width 840 height 480
click at [722, 352] on button "Zapisz zmiany" at bounding box center [687, 357] width 125 height 21
click at [243, 25] on icon at bounding box center [241, 25] width 10 height 10
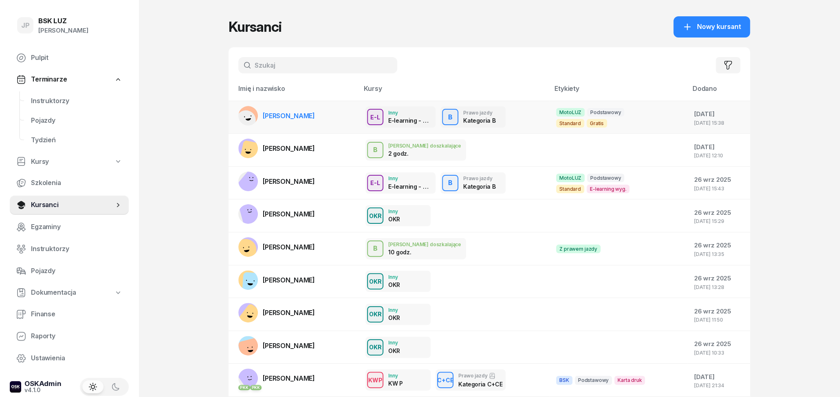
click at [300, 119] on span "[PERSON_NAME]" at bounding box center [289, 116] width 52 height 8
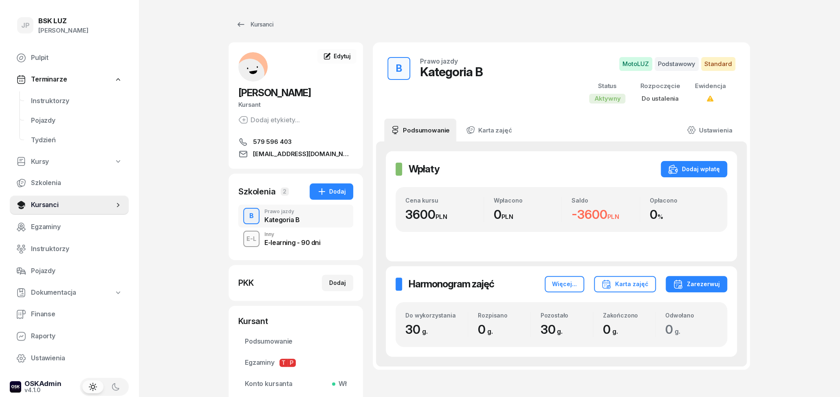
click at [300, 242] on div "E-learning - 90 dni" at bounding box center [292, 242] width 56 height 7
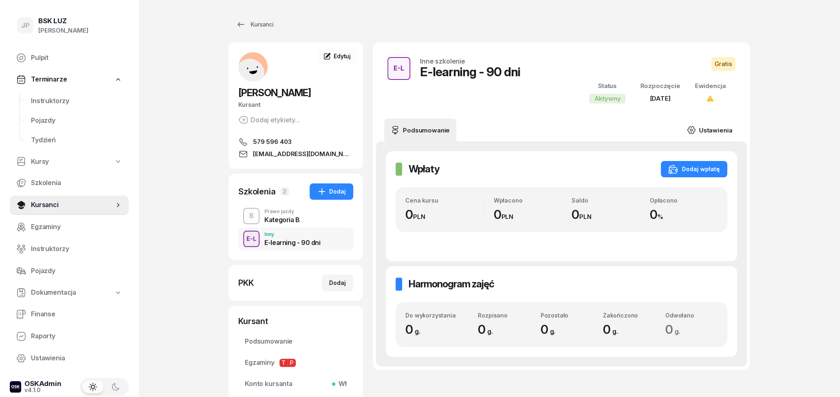
click at [727, 125] on link "Ustawienia" at bounding box center [709, 130] width 58 height 23
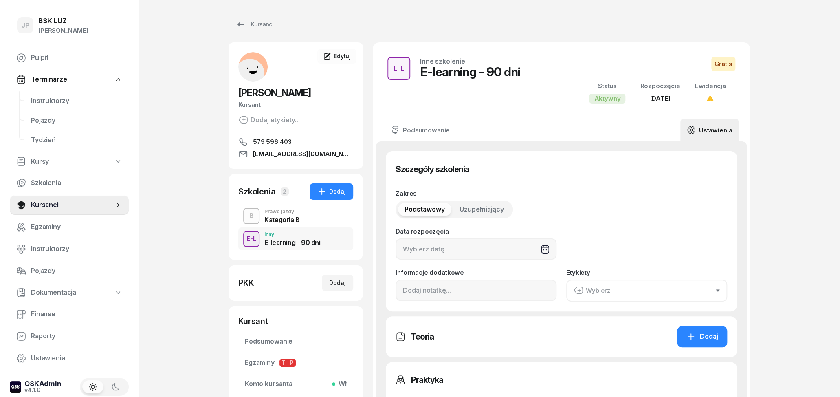
type input "[DATE]"
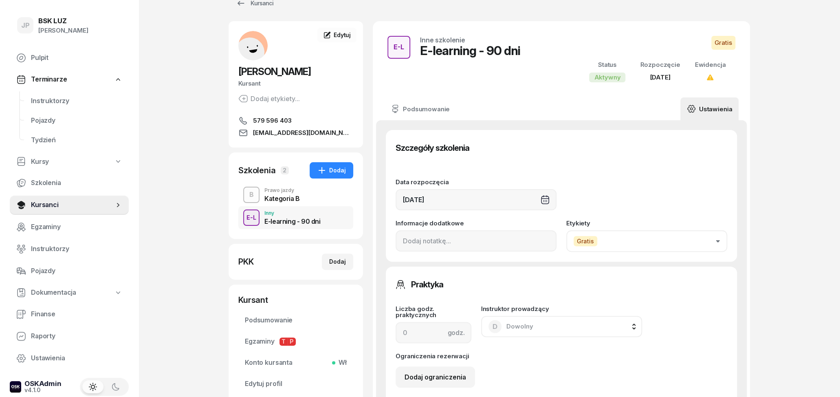
scroll to position [42, 0]
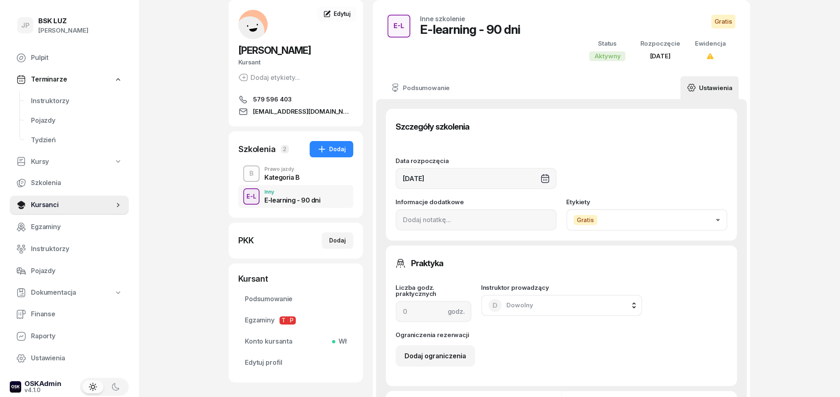
click at [635, 222] on button "Gratis" at bounding box center [646, 220] width 161 height 22
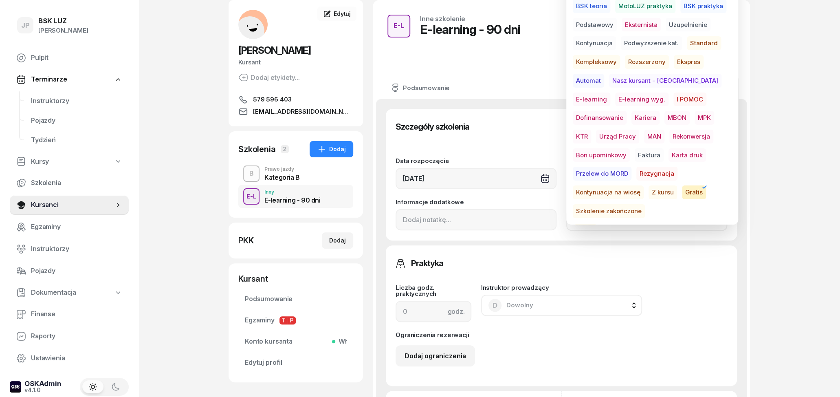
click at [615, 95] on span "E-learning wyg." at bounding box center [641, 99] width 53 height 14
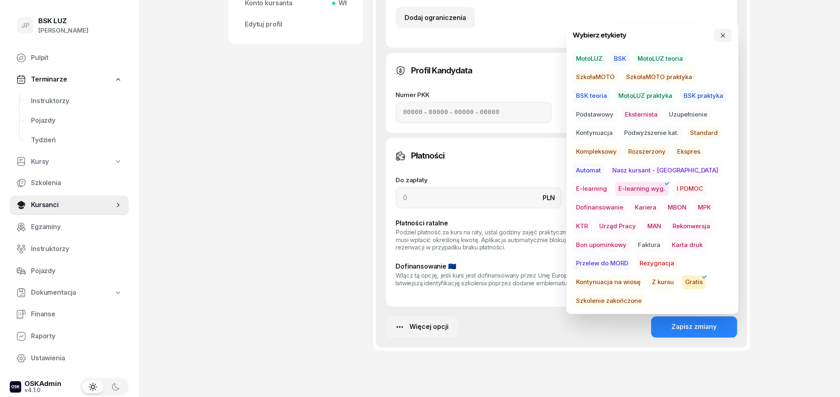
scroll to position [381, 0]
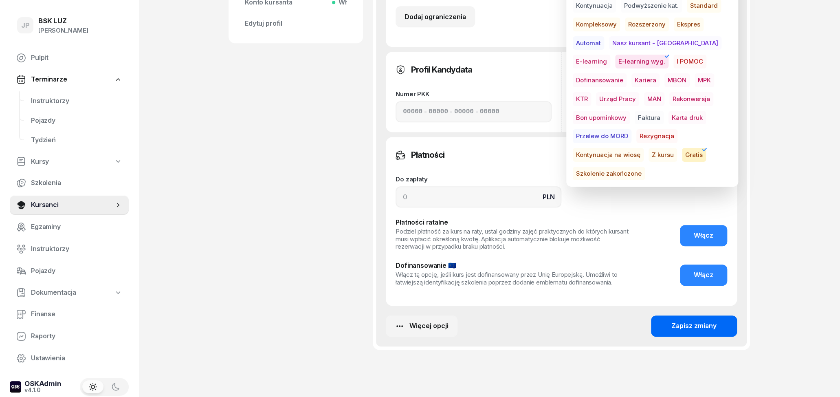
click at [679, 330] on div "Zapisz zmiany" at bounding box center [693, 326] width 45 height 11
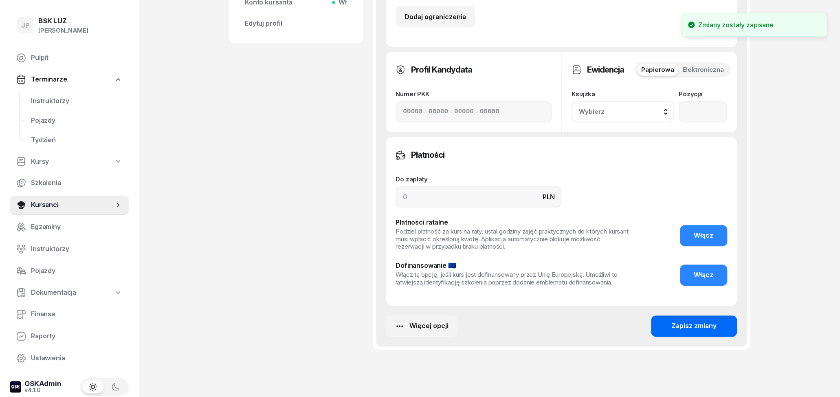
scroll to position [83, 0]
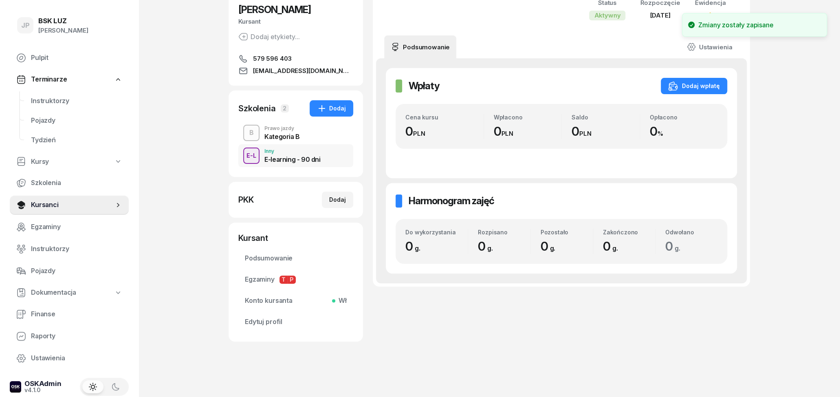
click at [302, 140] on div "B Prawo jazdy Kategoria B" at bounding box center [295, 132] width 115 height 23
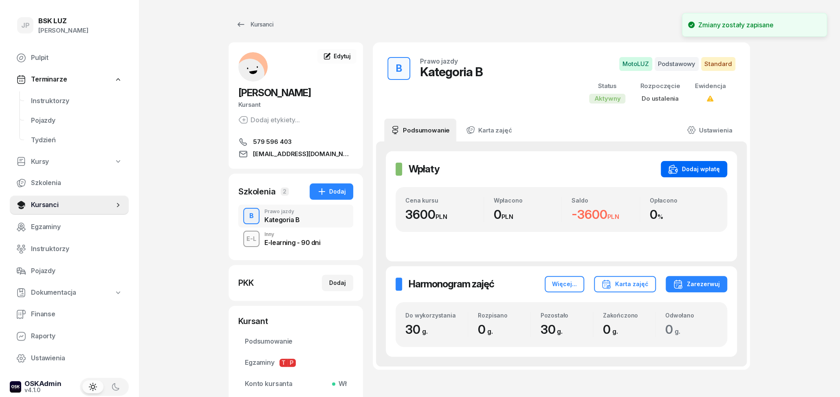
click at [724, 167] on button "Dodaj wpłatę" at bounding box center [694, 169] width 66 height 16
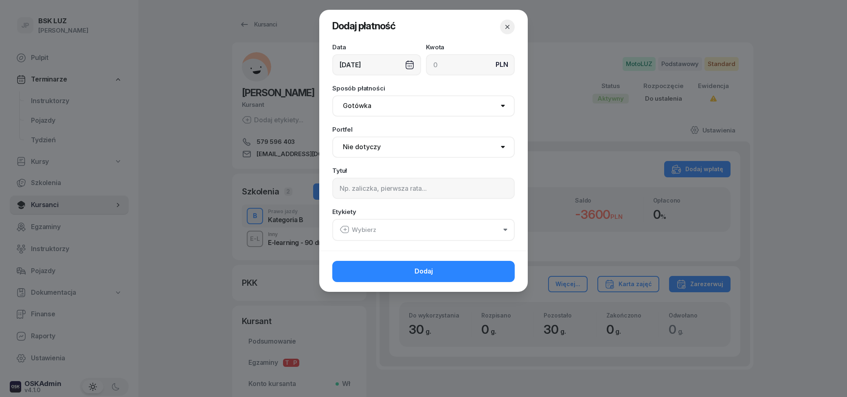
click option "Gotówka" at bounding box center [0, 0] width 0 height 0
click at [448, 70] on input at bounding box center [470, 64] width 89 height 21
type input "1000"
click at [412, 231] on button "Wybierz" at bounding box center [423, 230] width 183 height 22
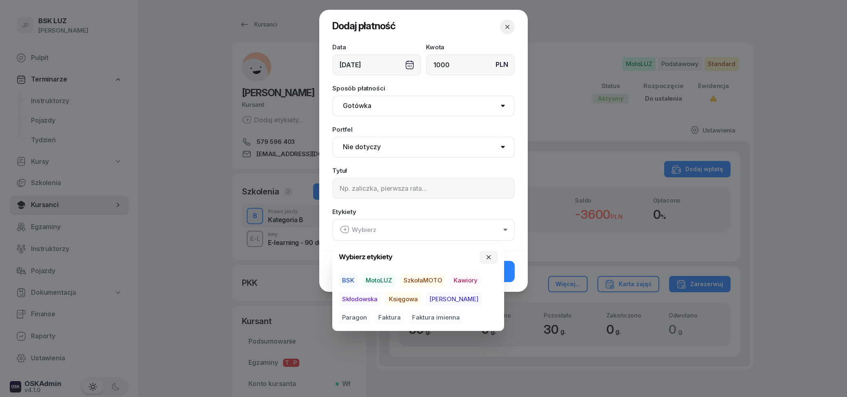
click at [357, 300] on span "Skłodowska" at bounding box center [360, 299] width 42 height 14
click at [377, 282] on span "MotoLUZ" at bounding box center [379, 280] width 33 height 14
click at [451, 215] on div "Etykiety MotoLUZ Skłodowska" at bounding box center [423, 225] width 183 height 32
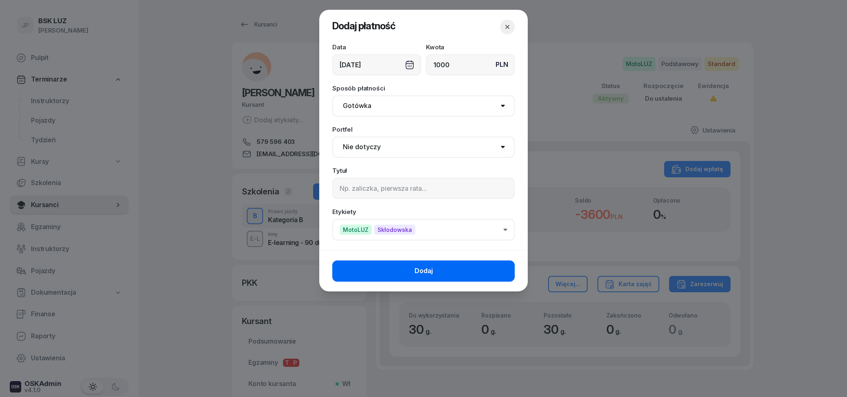
click at [475, 268] on button "Dodaj" at bounding box center [423, 270] width 183 height 21
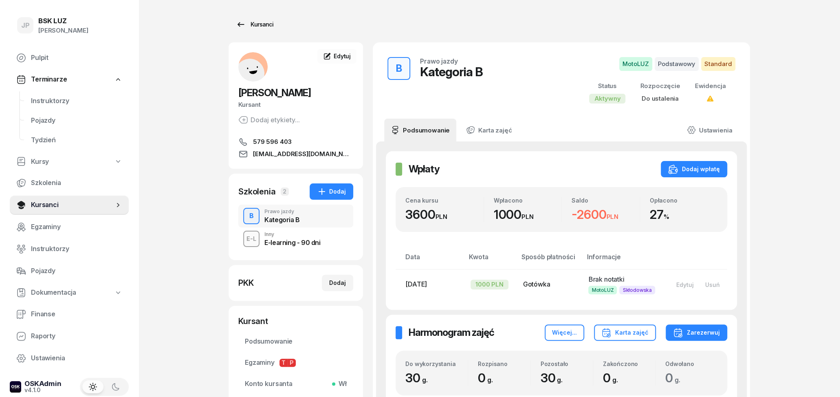
click at [249, 28] on div "Kursanci" at bounding box center [254, 25] width 37 height 10
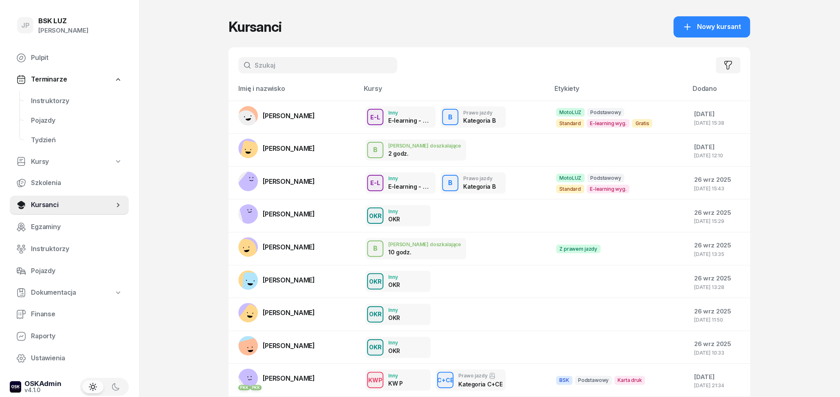
click at [299, 69] on input "text" at bounding box center [317, 65] width 159 height 16
type input "olk"
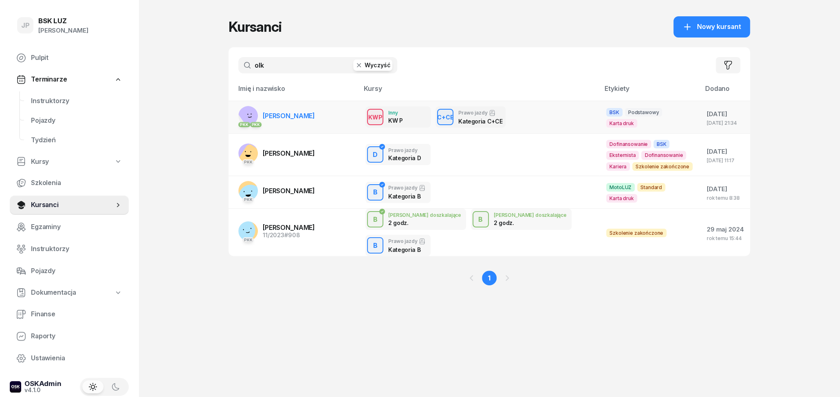
click at [313, 117] on td "PKK PKK [PERSON_NAME]" at bounding box center [294, 117] width 130 height 33
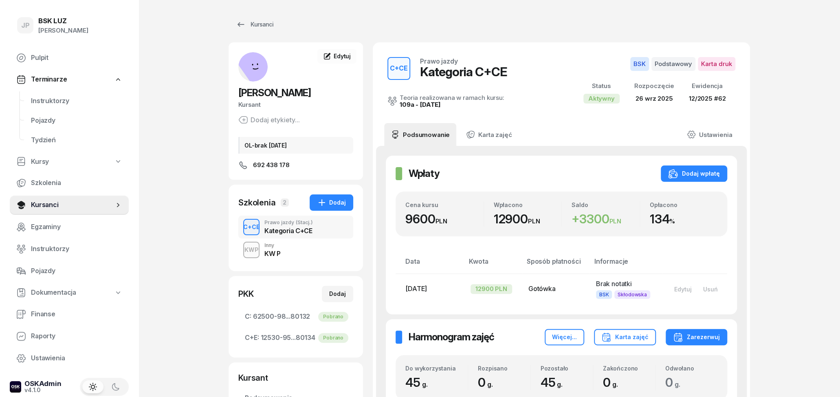
click at [321, 252] on div "KWP Inny KW P" at bounding box center [295, 249] width 115 height 23
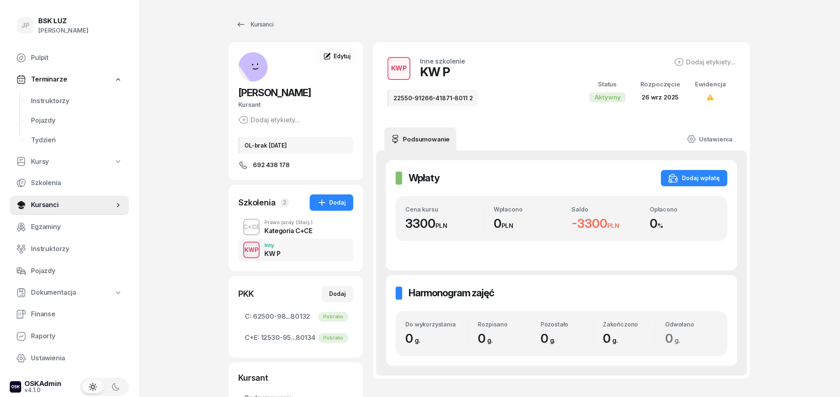
click at [292, 232] on div "Kategoria C+CE" at bounding box center [288, 230] width 48 height 7
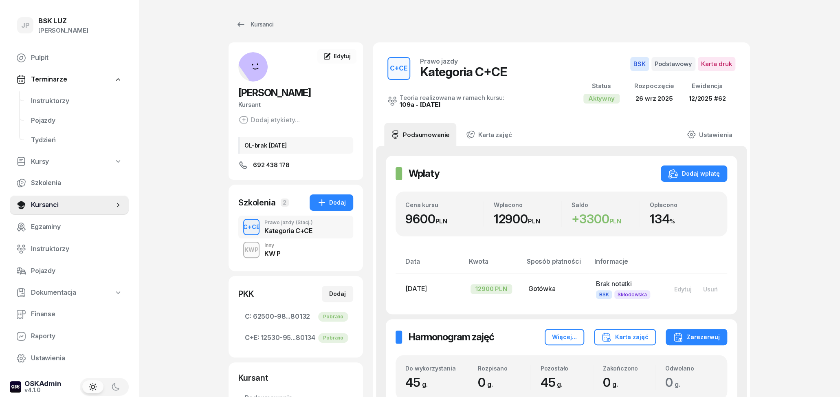
click at [287, 252] on div "KWP Inny KW P" at bounding box center [295, 249] width 115 height 23
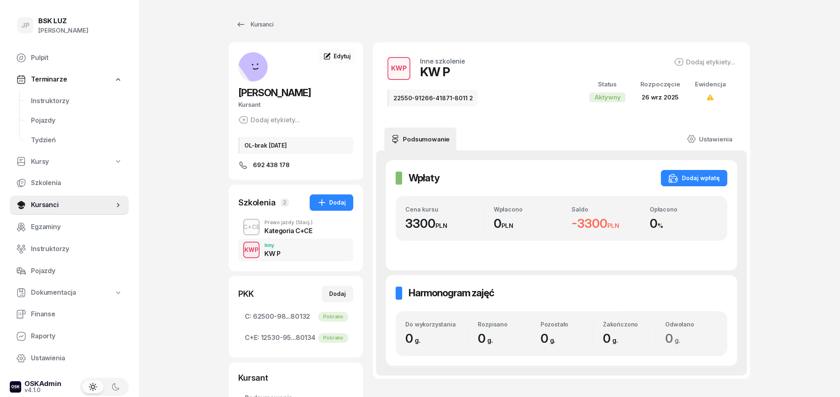
click at [283, 227] on div "Kategoria C+CE" at bounding box center [288, 230] width 48 height 7
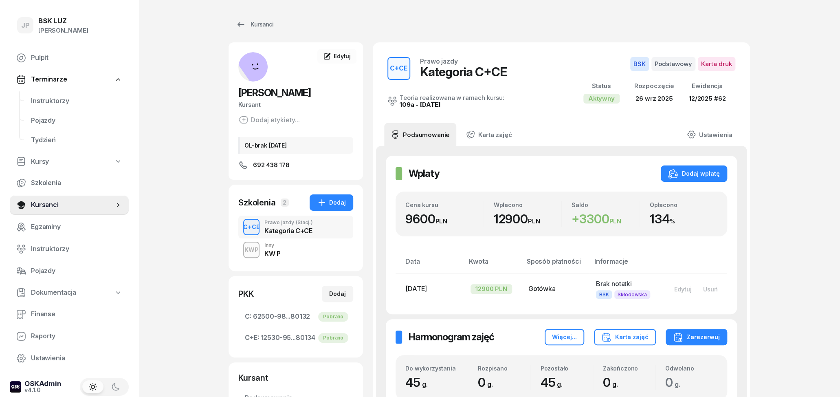
click at [294, 246] on div "KWP Inny KW P" at bounding box center [295, 249] width 115 height 23
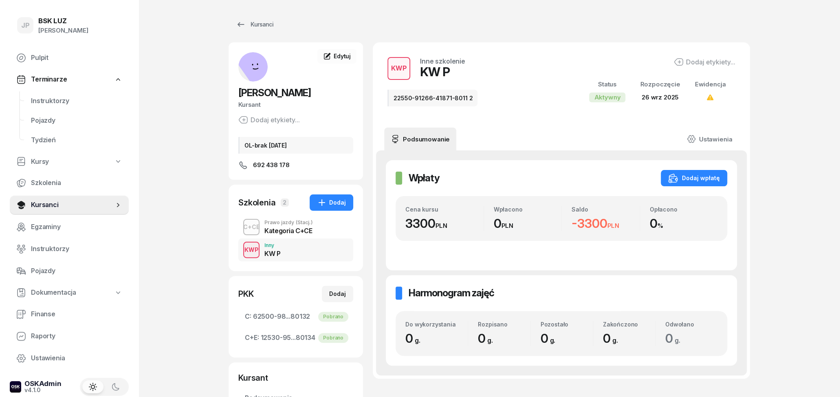
click at [287, 227] on div "Kategoria C+CE" at bounding box center [288, 230] width 48 height 7
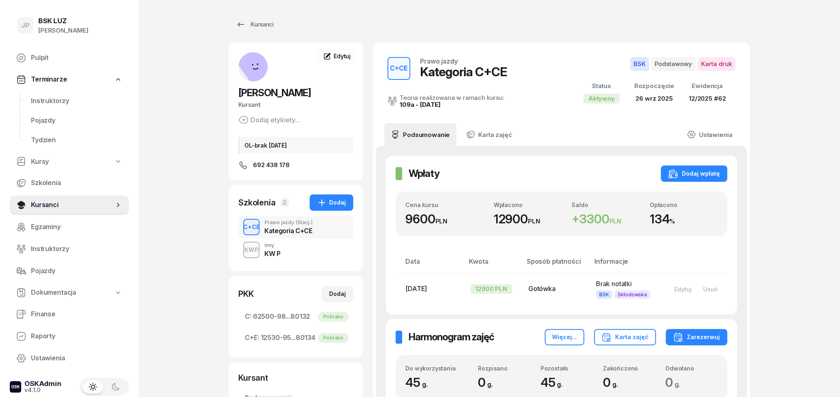
click at [285, 250] on div "KWP Inny KW P" at bounding box center [295, 249] width 115 height 23
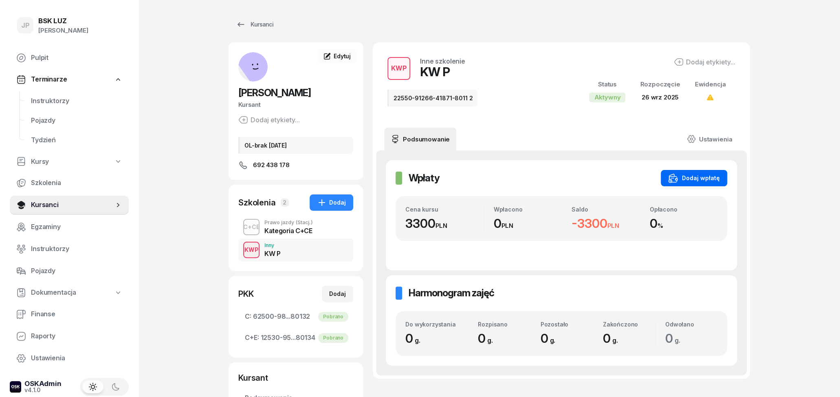
click at [706, 181] on div "Dodaj wpłatę" at bounding box center [694, 178] width 52 height 10
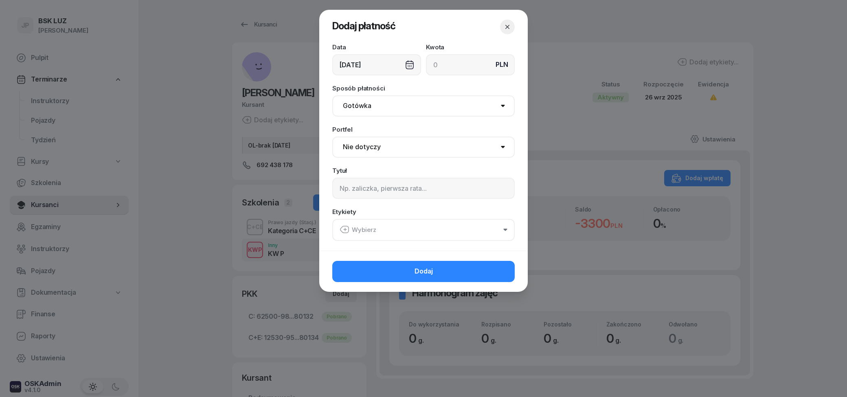
select select "67eba15d0a04ba7908a5e5c0"
click option "BSK Skłodowska" at bounding box center [0, 0] width 0 height 0
click at [388, 231] on button "Wybierz" at bounding box center [423, 230] width 183 height 22
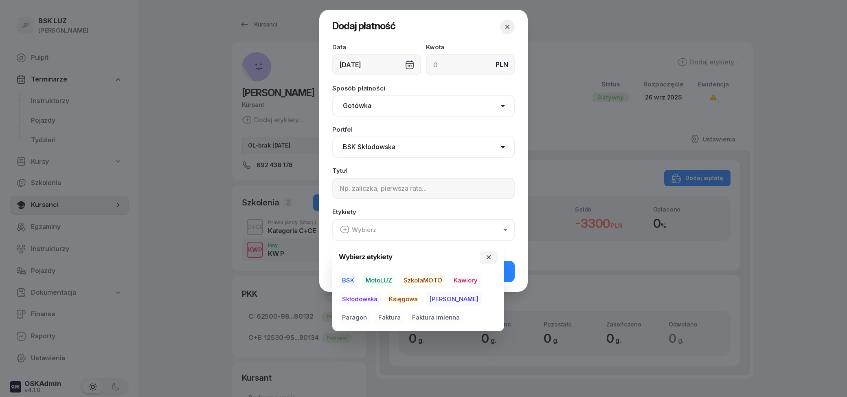
click at [349, 280] on span "BSK" at bounding box center [348, 280] width 19 height 14
click at [360, 296] on span "Skłodowska" at bounding box center [360, 299] width 42 height 14
click at [427, 85] on div "Data [DATE] Kwota PLN Sposób płatności Gotówka Karta Przelew Płatności online B…" at bounding box center [423, 147] width 209 height 206
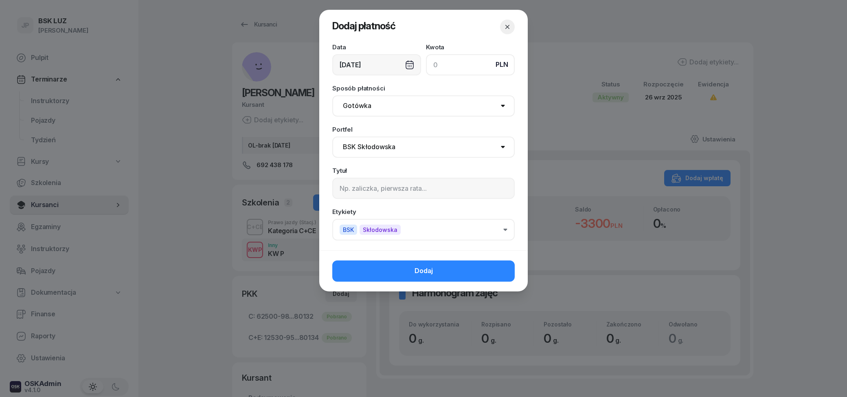
click at [449, 64] on input at bounding box center [470, 64] width 89 height 21
click at [441, 64] on input "3600" at bounding box center [470, 64] width 89 height 21
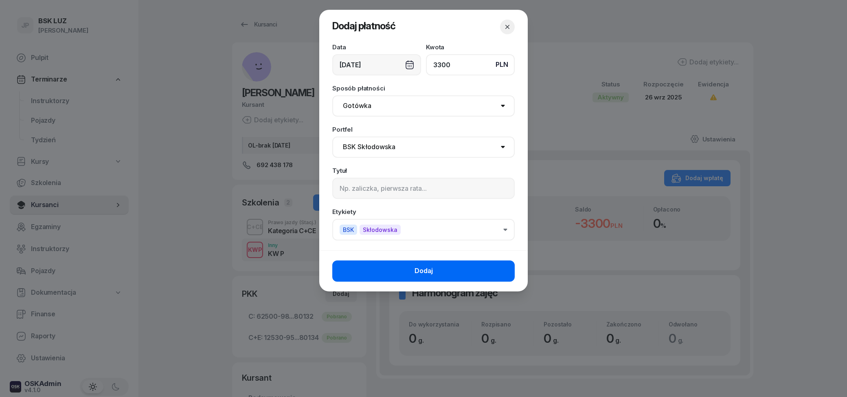
type input "3300"
click at [469, 267] on button "Dodaj" at bounding box center [423, 270] width 183 height 21
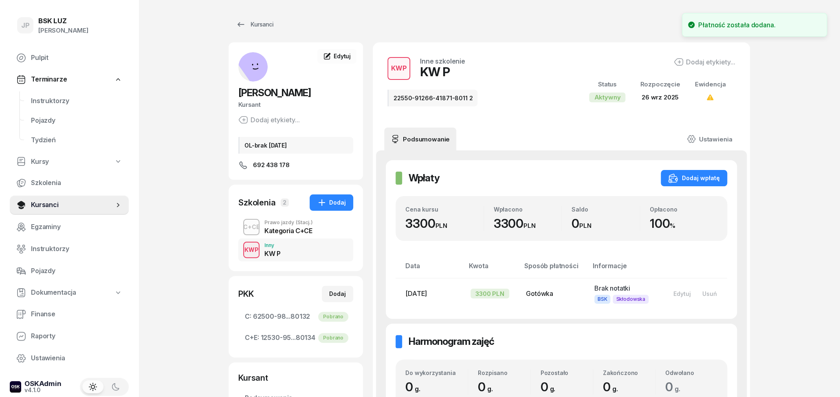
click at [296, 231] on div "Kategoria C+CE" at bounding box center [288, 230] width 48 height 7
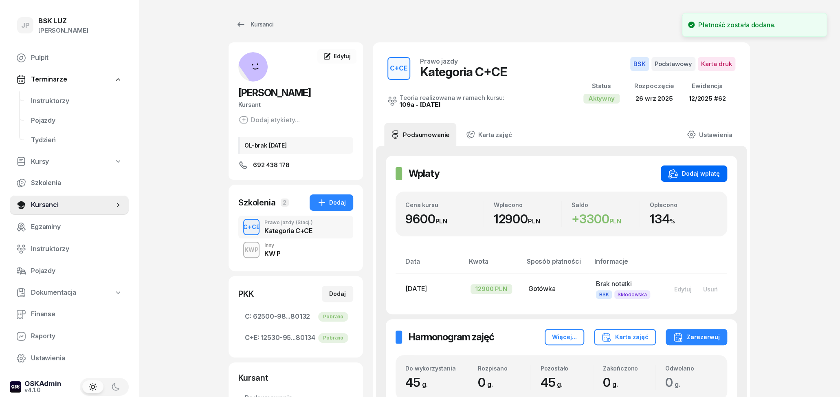
click at [715, 169] on div "Dodaj wpłatę" at bounding box center [694, 174] width 52 height 10
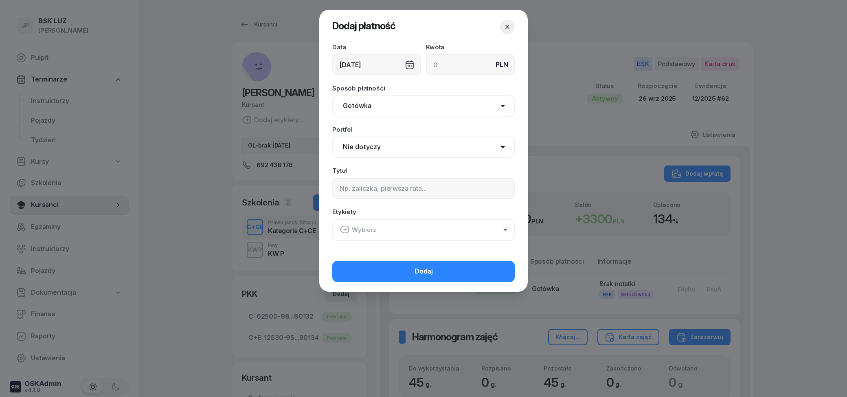
click at [511, 26] on icon "button" at bounding box center [508, 27] width 8 height 8
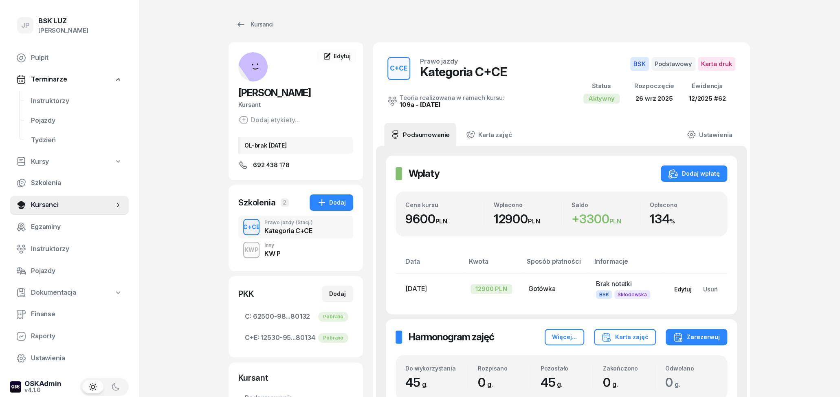
click at [687, 291] on div "Edytuj" at bounding box center [683, 289] width 18 height 7
select select "67eba15d0a04ba7908a5e5c0"
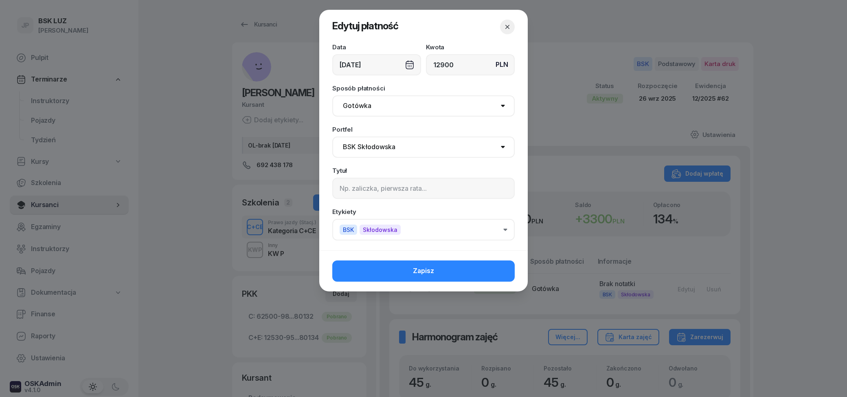
drag, startPoint x: 450, startPoint y: 22, endPoint x: 466, endPoint y: 31, distance: 17.9
click at [451, 38] on header "Edytuj płatność" at bounding box center [423, 27] width 209 height 34
click at [506, 26] on icon "button" at bounding box center [508, 27] width 8 height 8
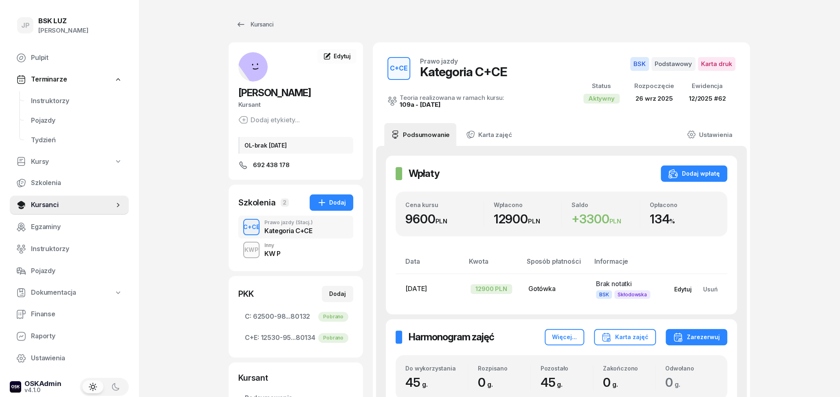
click at [688, 291] on div "Edytuj" at bounding box center [683, 289] width 18 height 7
select select "67eba15d0a04ba7908a5e5c0"
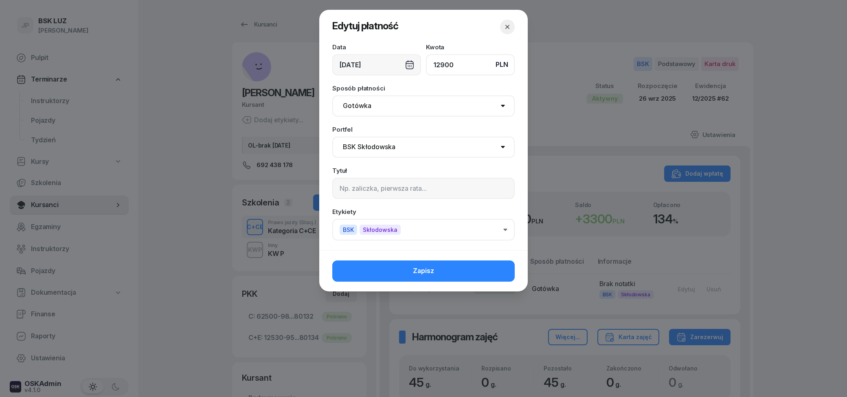
click at [442, 65] on input "12900" at bounding box center [470, 64] width 89 height 21
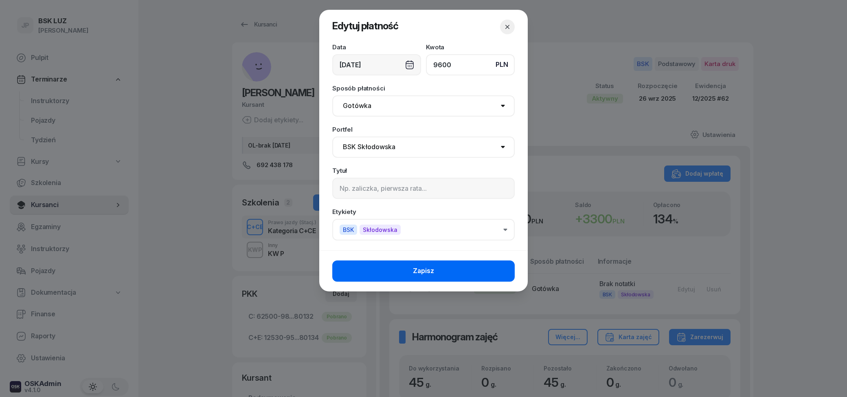
type input "9600"
click at [434, 265] on button "Zapisz" at bounding box center [423, 270] width 183 height 21
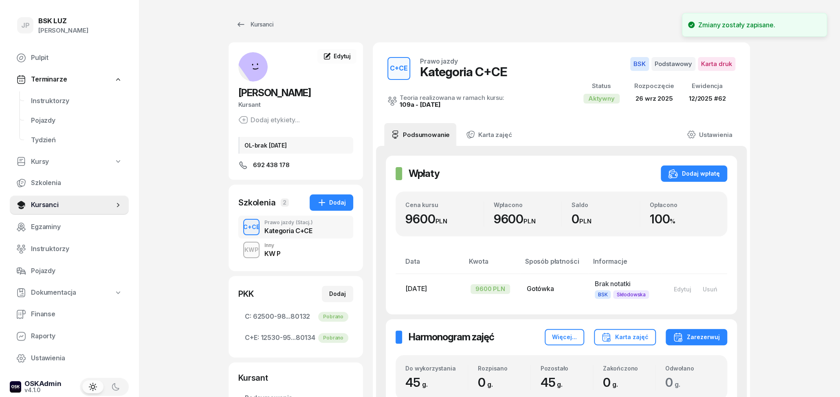
click at [308, 255] on div "KWP Inny KW P" at bounding box center [295, 249] width 115 height 23
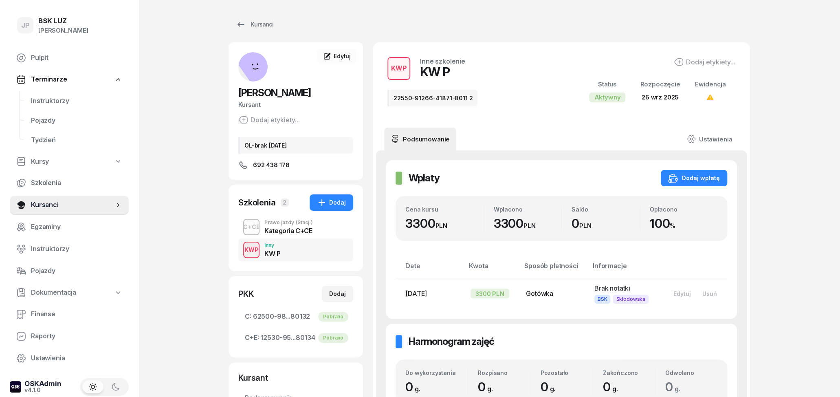
click at [280, 229] on div "Kategoria C+CE" at bounding box center [288, 230] width 48 height 7
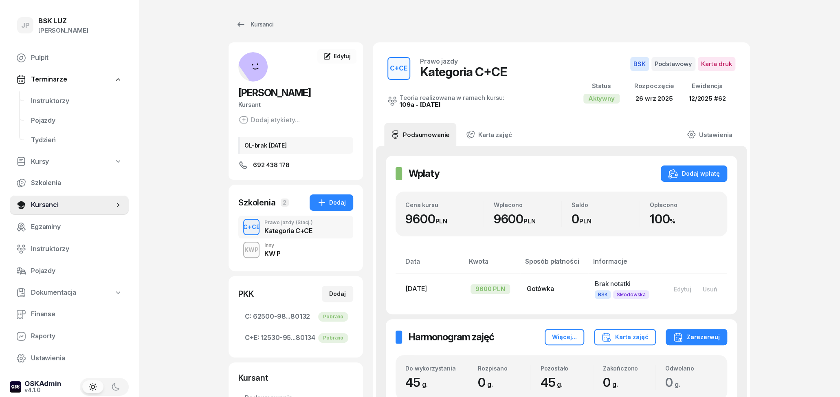
click at [278, 246] on div "Inny" at bounding box center [272, 245] width 16 height 5
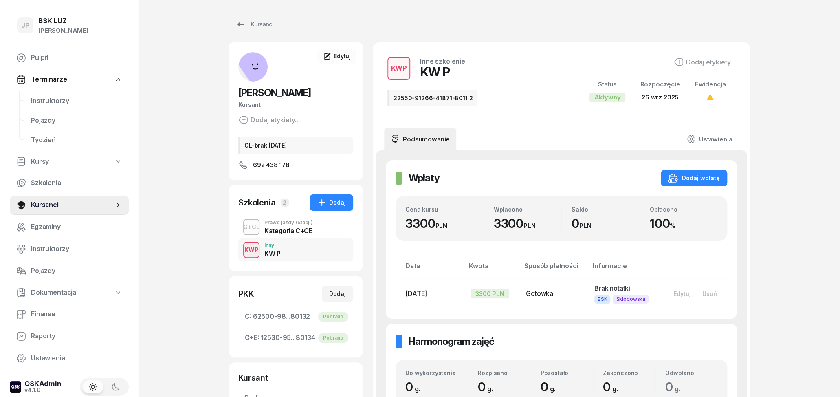
click at [281, 231] on div "Kategoria C+CE" at bounding box center [288, 230] width 48 height 7
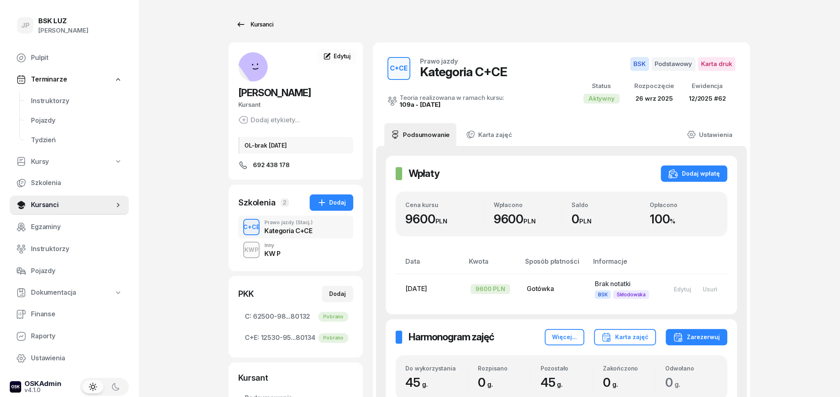
click at [249, 23] on div "Kursanci" at bounding box center [254, 25] width 37 height 10
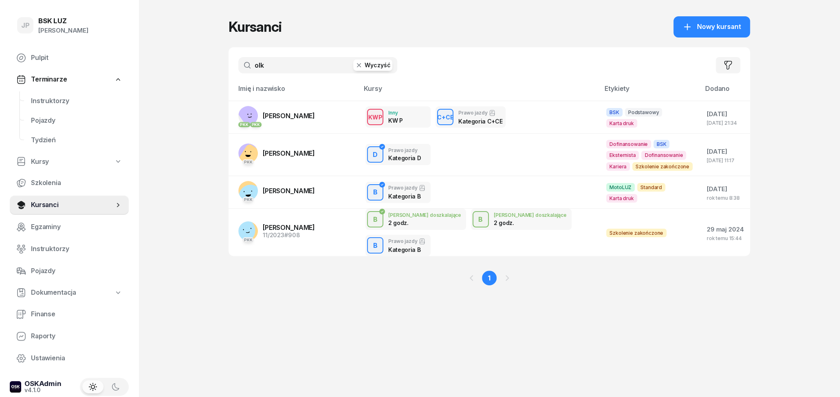
click at [376, 67] on button "Wyczyść" at bounding box center [372, 64] width 39 height 11
click at [304, 68] on input "text" at bounding box center [317, 65] width 159 height 16
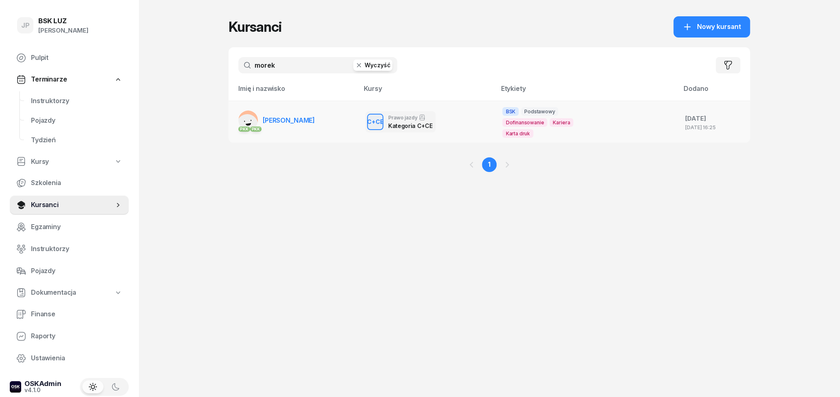
type input "morek"
click at [297, 119] on span "[PERSON_NAME]" at bounding box center [289, 120] width 52 height 8
